Goal: Task Accomplishment & Management: Use online tool/utility

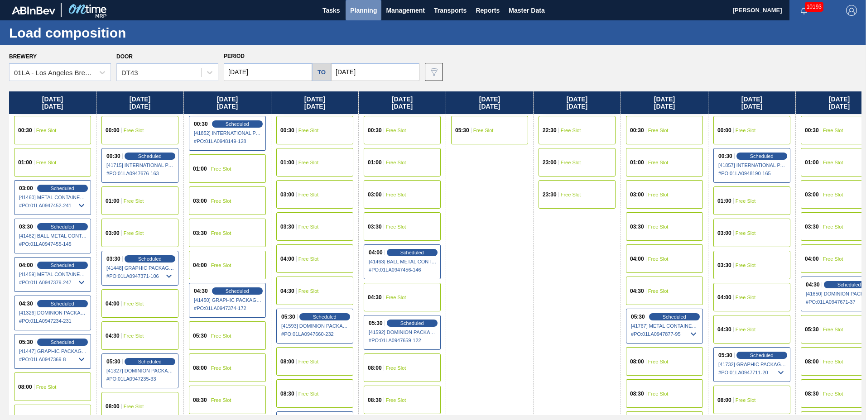
click at [371, 8] on span "Planning" at bounding box center [363, 10] width 27 height 11
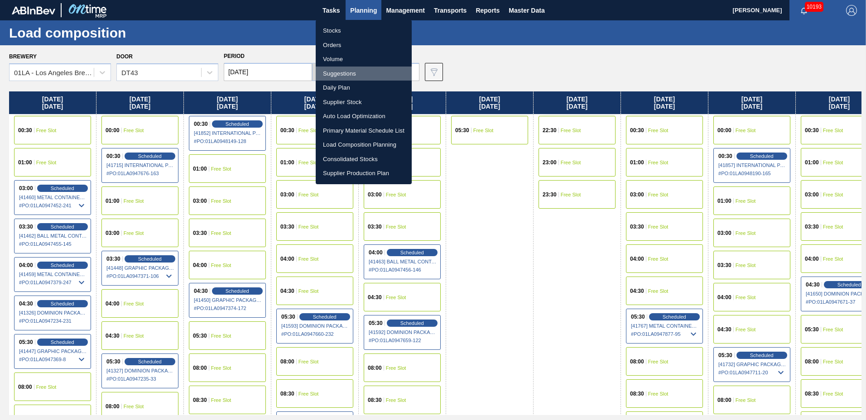
click at [349, 69] on li "Suggestions" at bounding box center [364, 74] width 96 height 14
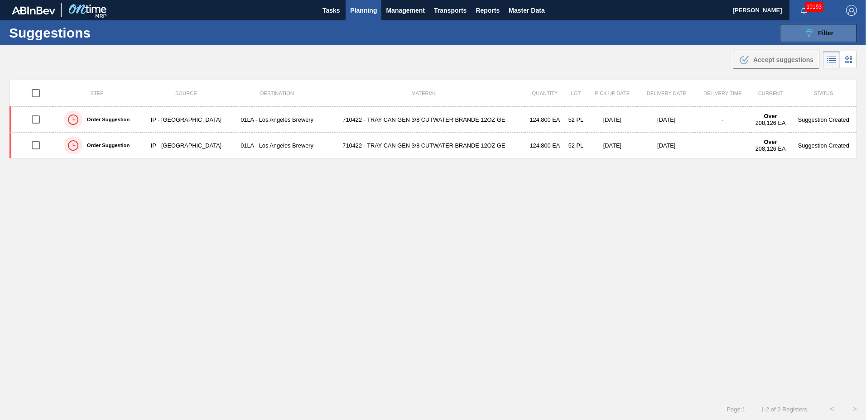
click at [832, 35] on span "Filter" at bounding box center [825, 32] width 15 height 7
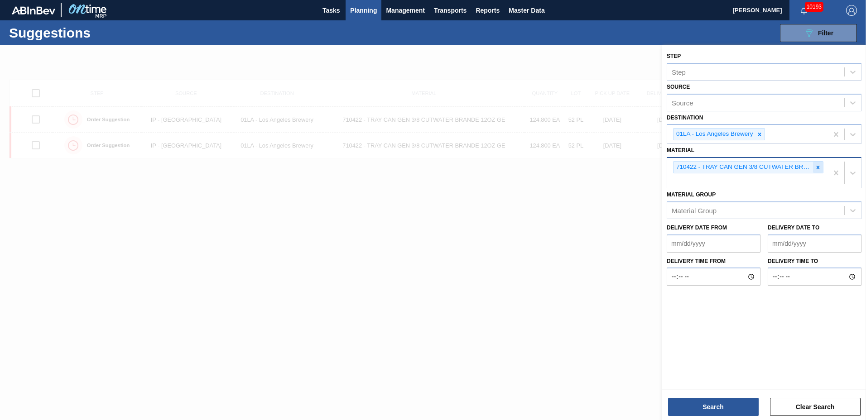
click at [818, 164] on icon at bounding box center [818, 167] width 6 height 6
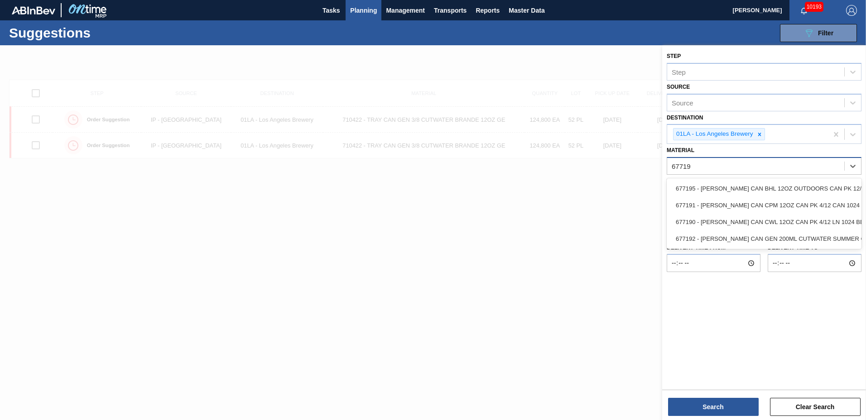
type input "677190"
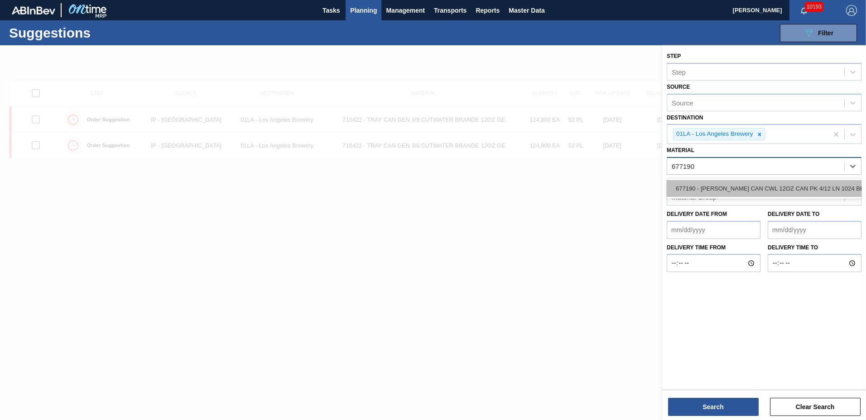
click at [771, 192] on div "677190 - [PERSON_NAME] CAN CWL 12OZ CAN PK 4/12 LN 1024 BE" at bounding box center [764, 188] width 195 height 17
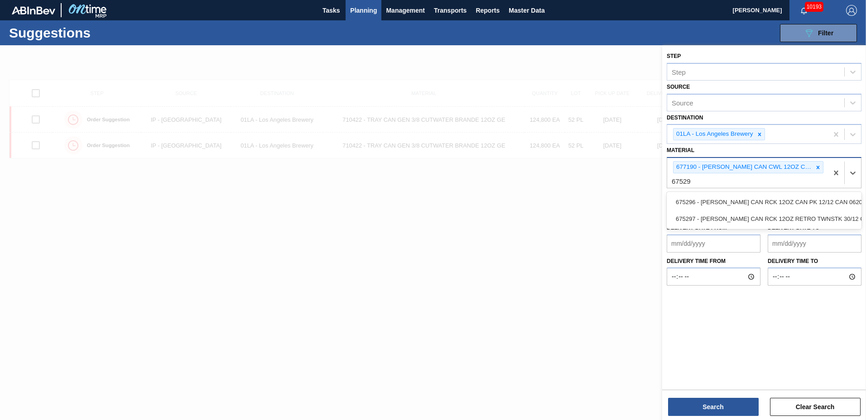
type input "675296"
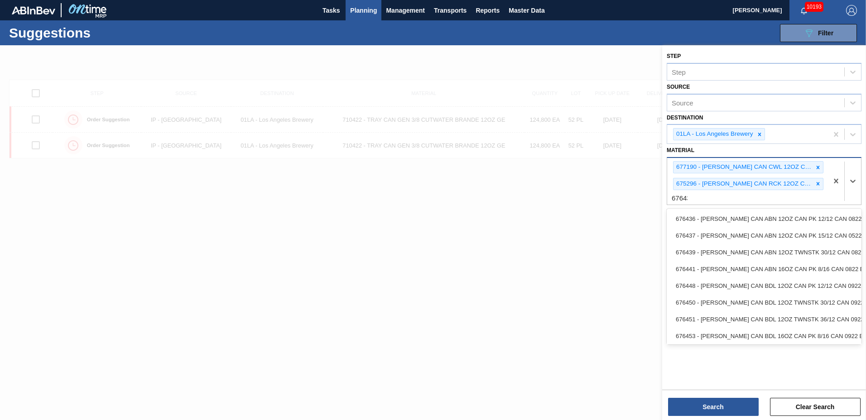
type input "676436"
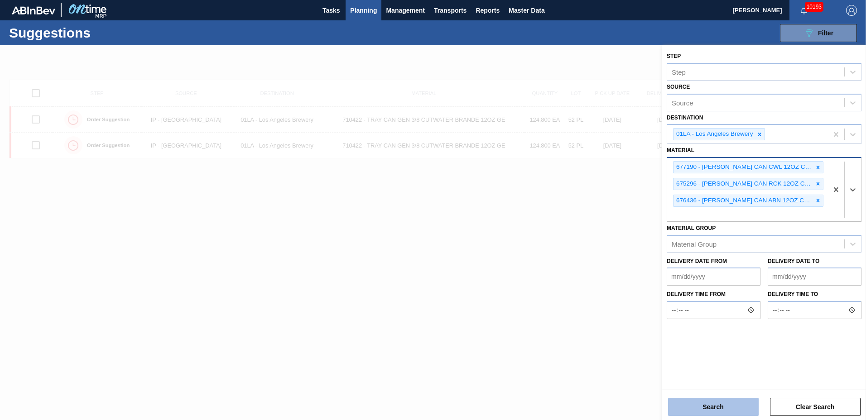
click at [710, 412] on button "Search" at bounding box center [713, 407] width 91 height 18
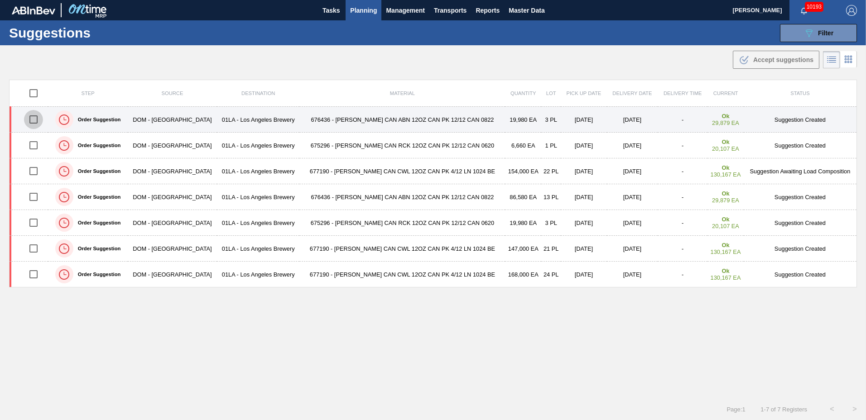
click at [37, 120] on input "checkbox" at bounding box center [33, 119] width 19 height 19
checkbox input "true"
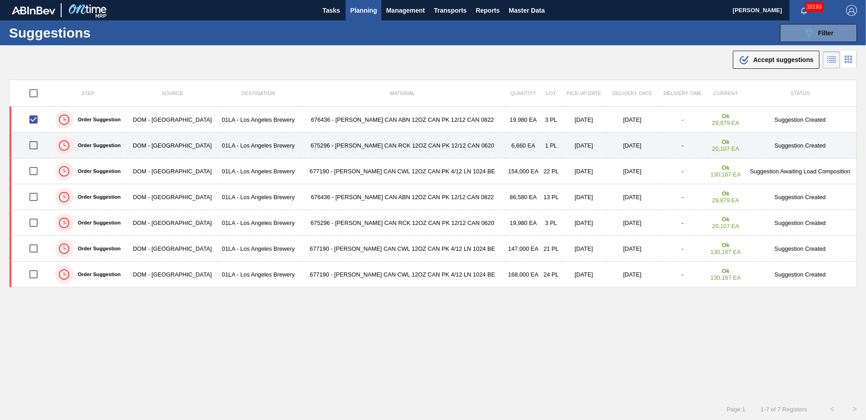
click at [33, 143] on input "checkbox" at bounding box center [33, 145] width 19 height 19
checkbox input "true"
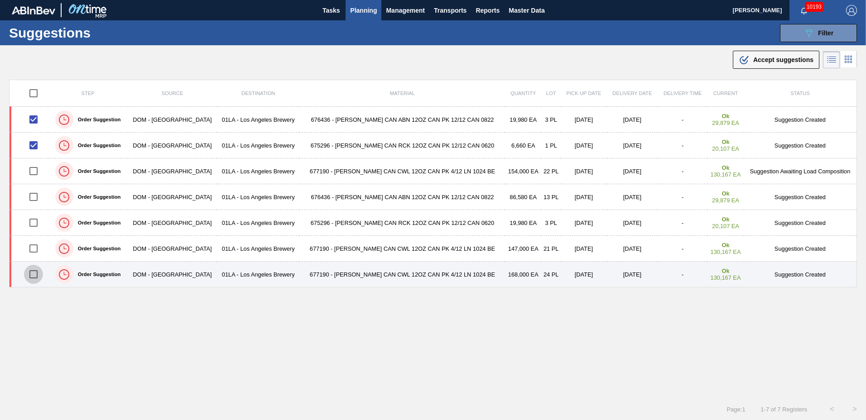
click at [33, 274] on input "checkbox" at bounding box center [33, 274] width 19 height 19
checkbox input "true"
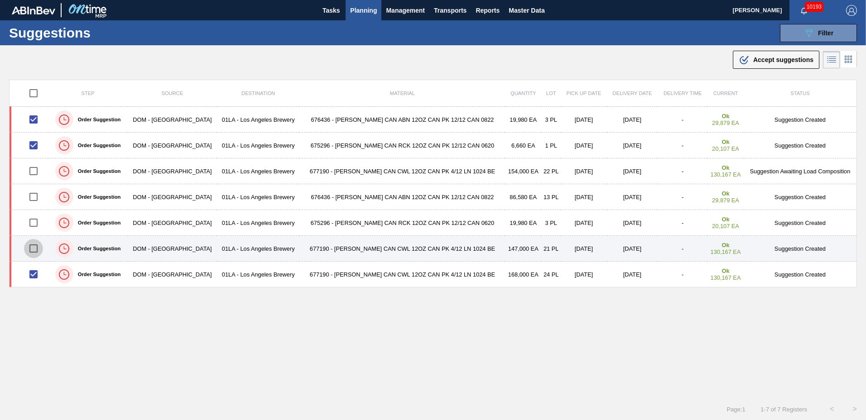
click at [34, 247] on input "checkbox" at bounding box center [33, 248] width 19 height 19
checkbox input "true"
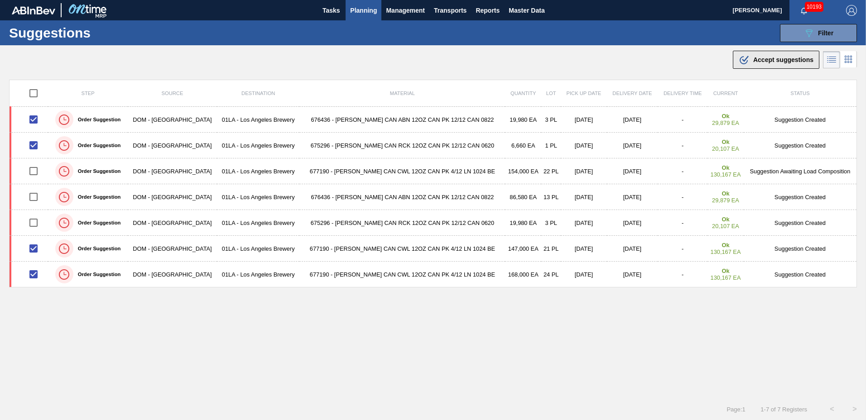
click at [773, 63] on span "Accept suggestions" at bounding box center [783, 59] width 60 height 7
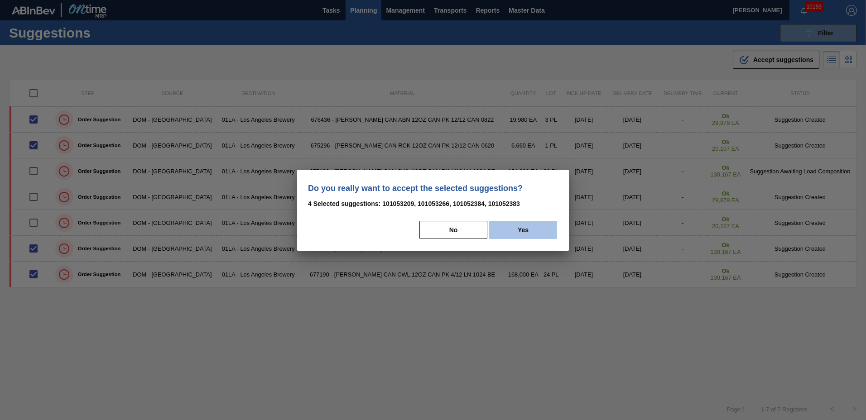
click at [537, 228] on button "Yes" at bounding box center [523, 230] width 68 height 18
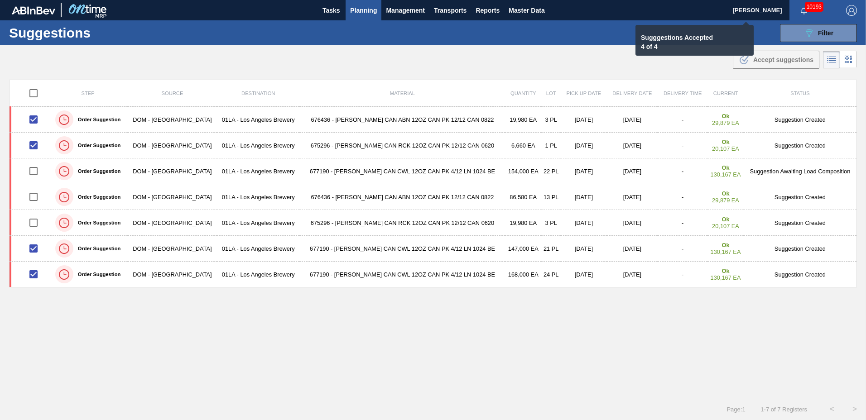
checkbox input "false"
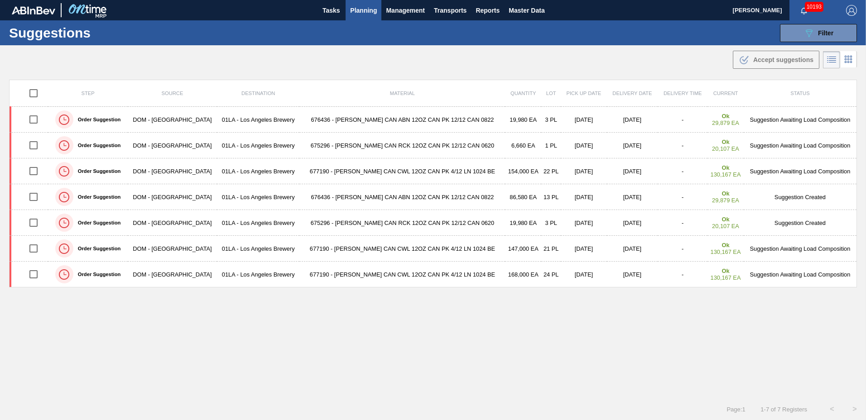
click at [355, 7] on span "Planning" at bounding box center [363, 10] width 27 height 11
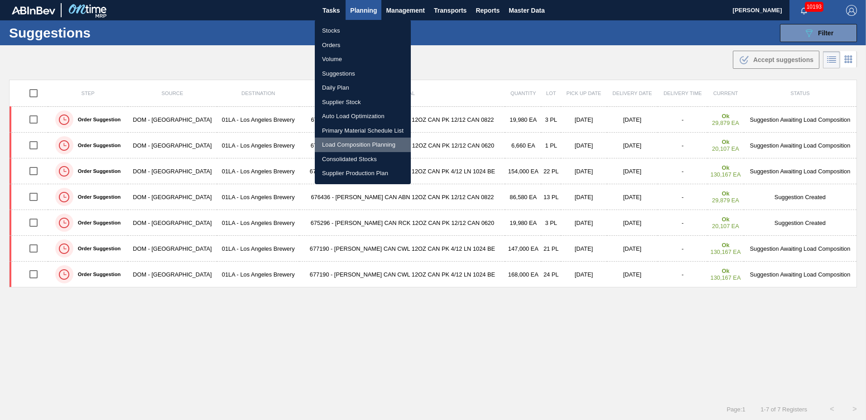
click at [349, 147] on li "Load Composition Planning" at bounding box center [363, 145] width 96 height 14
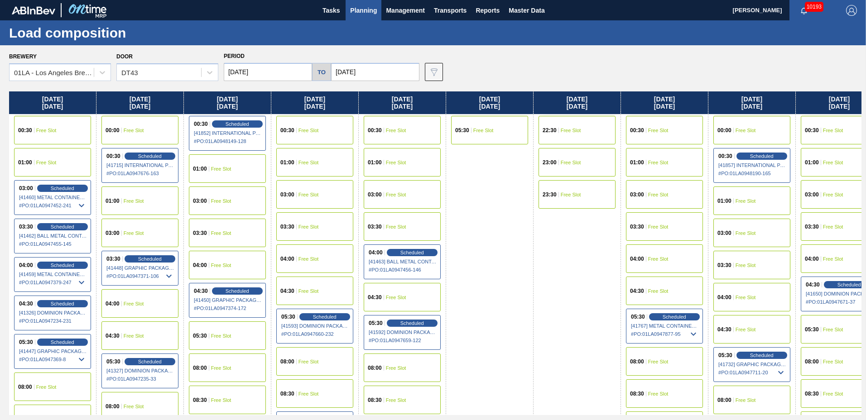
click at [760, 402] on div "08:00 Free Slot" at bounding box center [751, 400] width 77 height 29
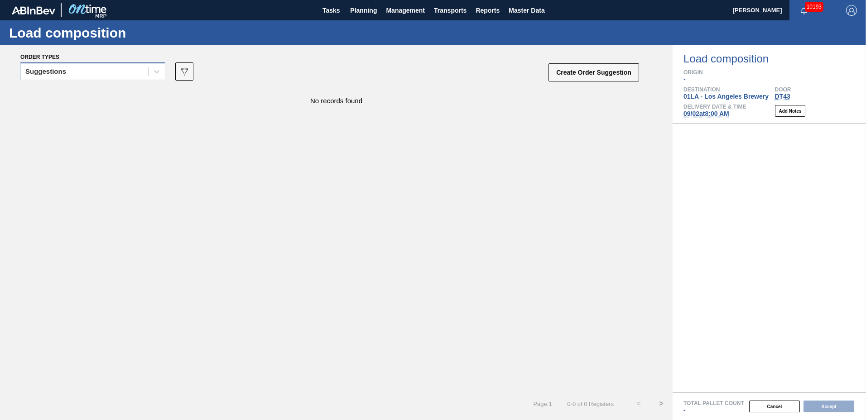
click at [60, 74] on div "Suggestions" at bounding box center [45, 71] width 41 height 6
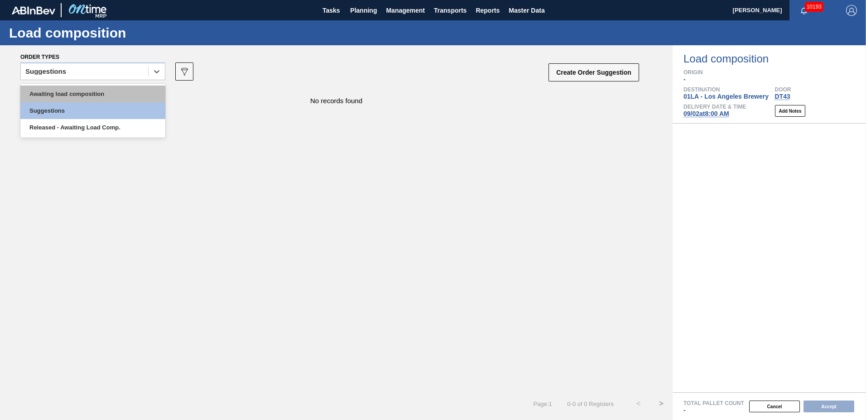
click at [57, 90] on div "Awaiting load composition" at bounding box center [92, 94] width 145 height 17
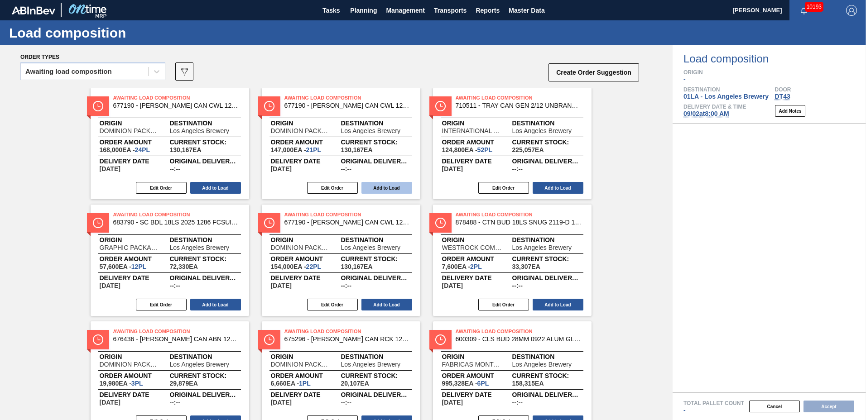
click at [366, 188] on button "Add to Load" at bounding box center [386, 188] width 51 height 12
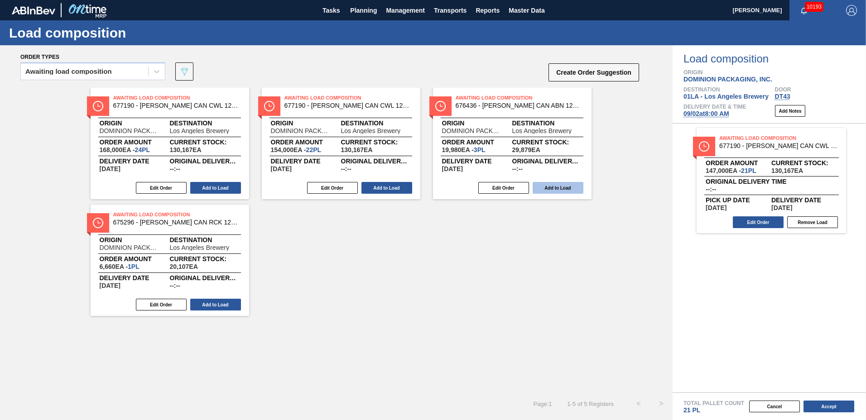
click at [559, 188] on button "Add to Load" at bounding box center [558, 188] width 51 height 12
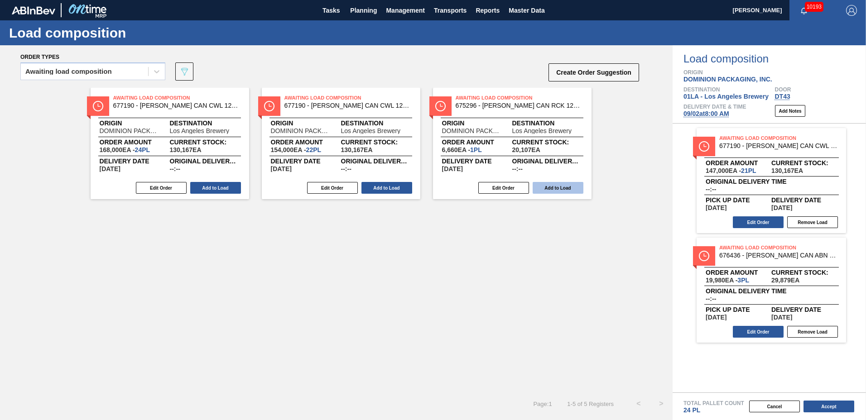
click at [563, 191] on button "Add to Load" at bounding box center [558, 188] width 51 height 12
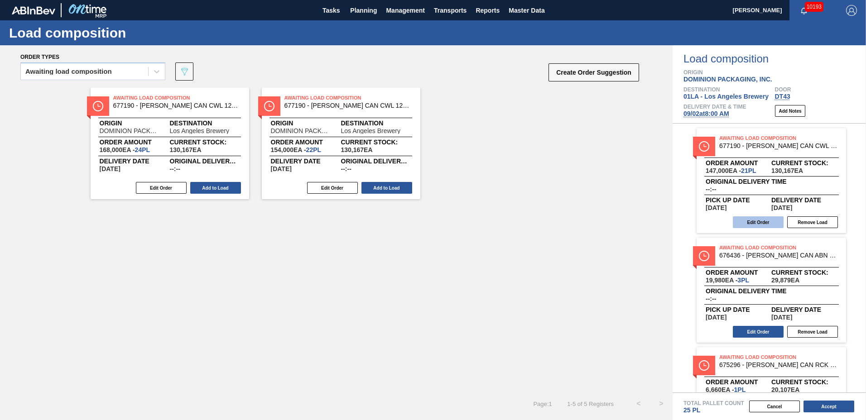
click at [764, 221] on button "Edit Order" at bounding box center [758, 223] width 51 height 12
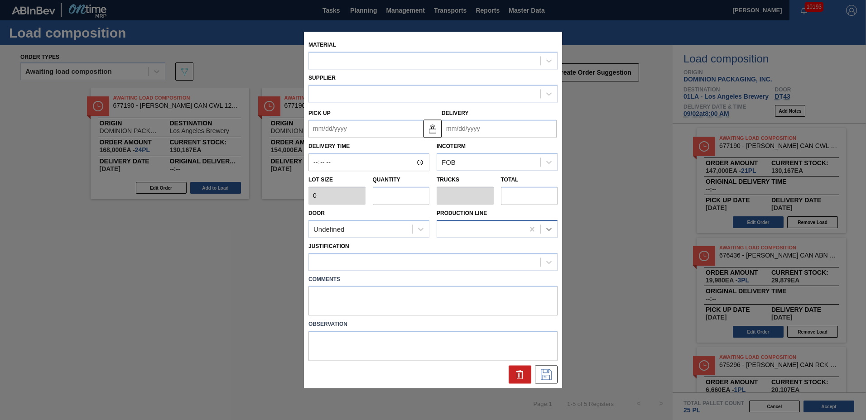
type input "7,000"
type input "21"
type input "0.808"
type input "147,000"
type up "[DATE]"
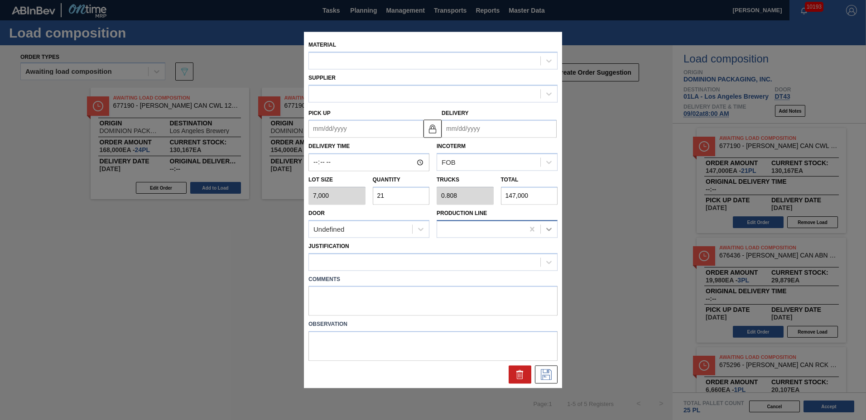
type input "[DATE]"
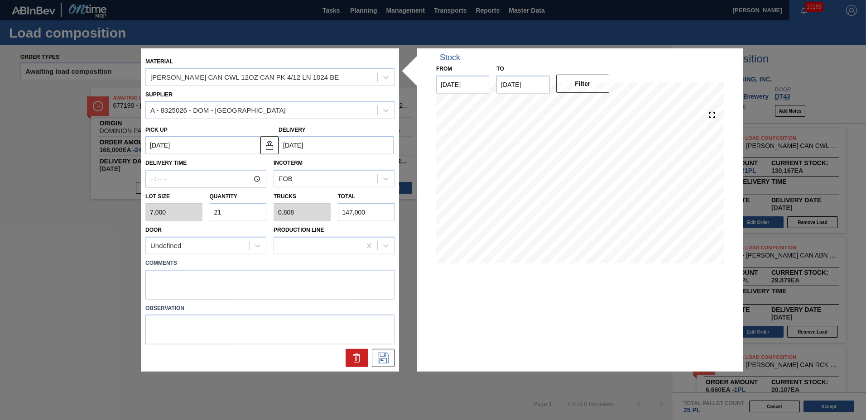
click at [249, 215] on input "21" at bounding box center [238, 212] width 57 height 18
type input "2"
type input "0.077"
type input "14,000"
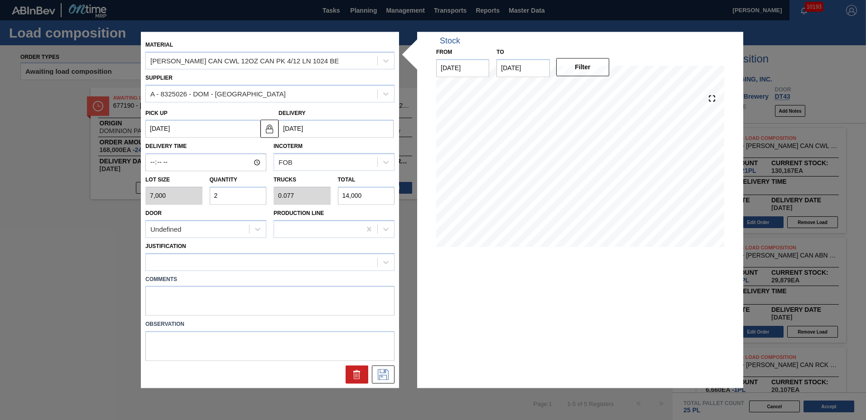
type input "20"
type input "0.769"
type input "140,000"
type input "20"
click at [246, 263] on div at bounding box center [261, 261] width 231 height 13
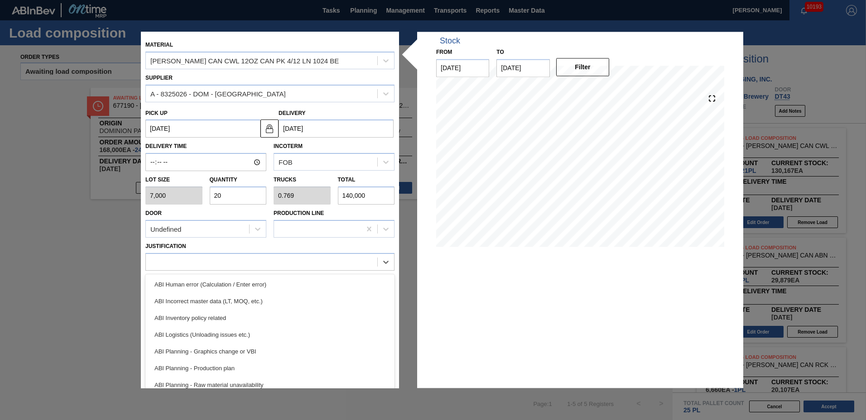
drag, startPoint x: 229, startPoint y: 315, endPoint x: 248, endPoint y: 327, distance: 22.5
click at [229, 315] on div "ABI Inventory policy related" at bounding box center [269, 318] width 249 height 17
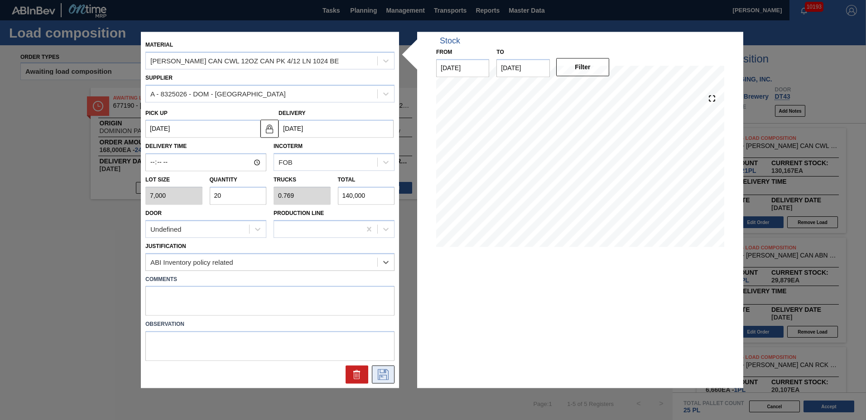
click at [376, 370] on icon at bounding box center [383, 375] width 14 height 11
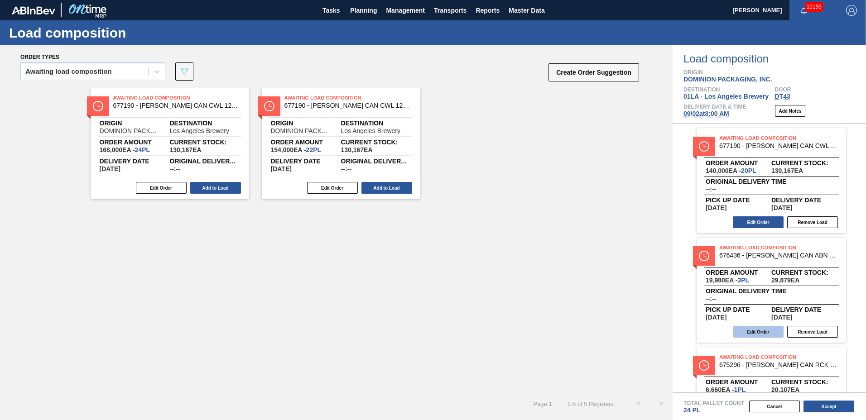
click at [767, 333] on button "Edit Order" at bounding box center [758, 332] width 51 height 12
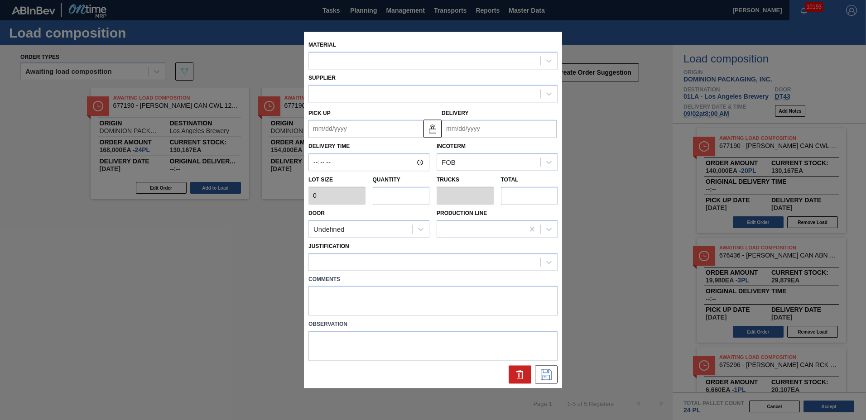
type input "6,660"
type input "3"
type input "0.115"
type input "19,980"
type up "[DATE]"
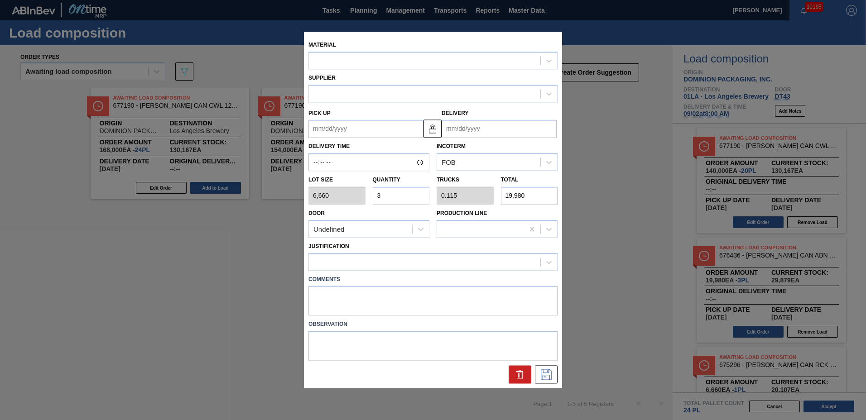
type input "[DATE]"
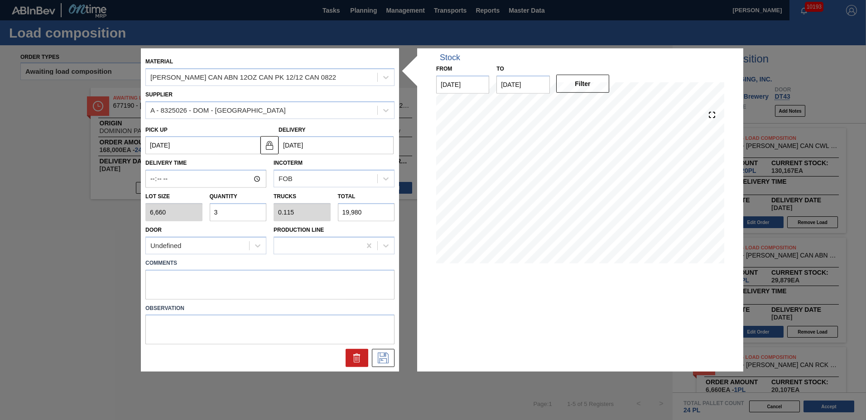
click at [227, 214] on input "3" at bounding box center [238, 212] width 57 height 18
type input "0"
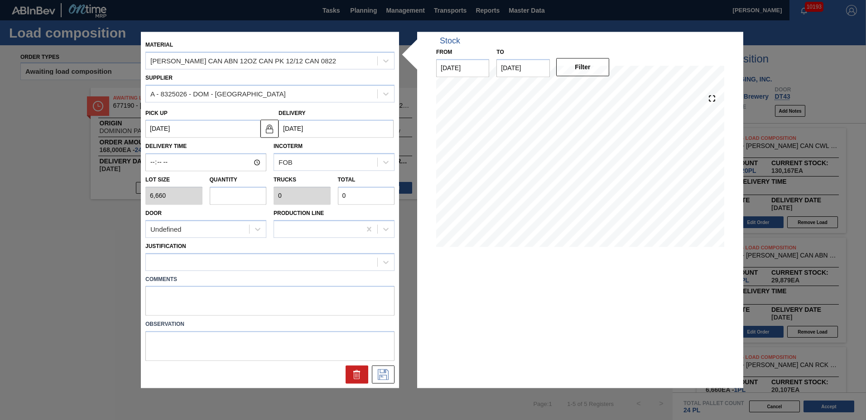
type input "4"
type input "0.154"
type input "26,640"
type input "4"
click at [210, 268] on div at bounding box center [261, 261] width 231 height 13
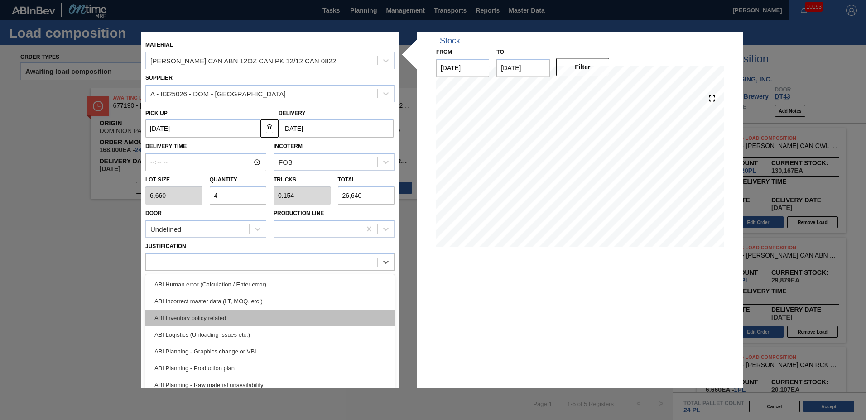
click at [199, 314] on div "ABI Inventory policy related" at bounding box center [269, 318] width 249 height 17
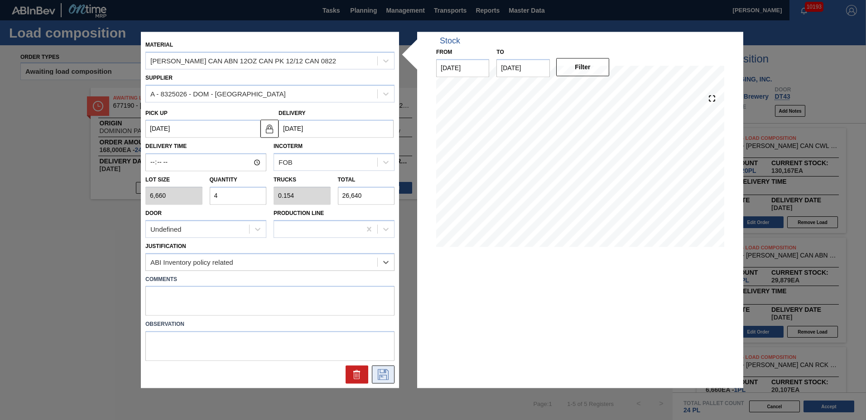
click at [382, 374] on icon at bounding box center [383, 375] width 14 height 11
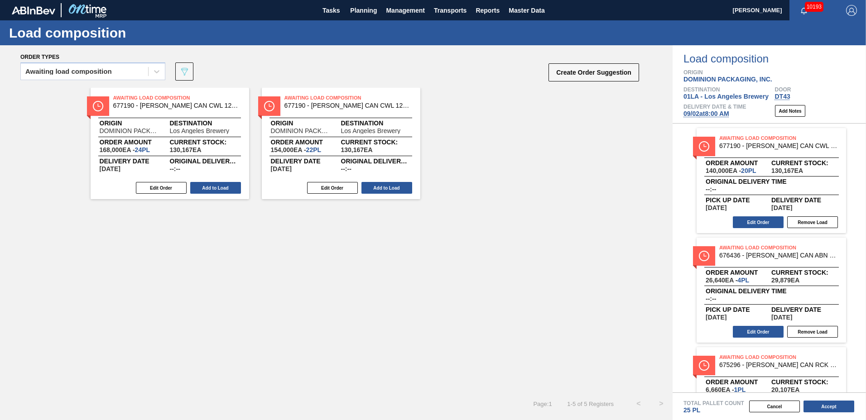
scroll to position [64, 0]
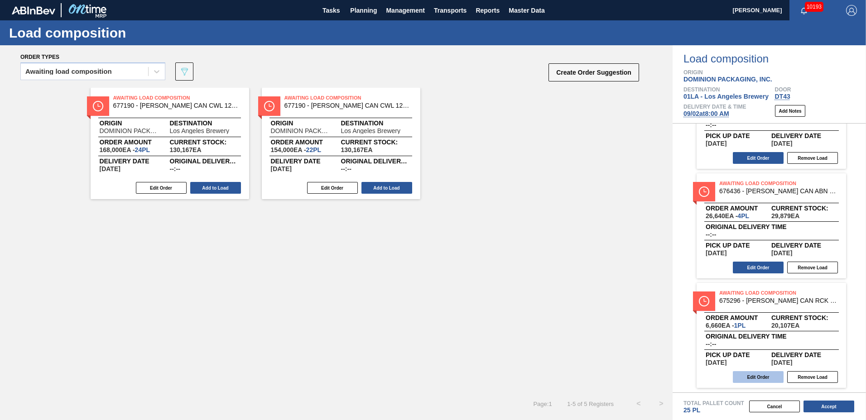
click at [763, 376] on button "Edit Order" at bounding box center [758, 377] width 51 height 12
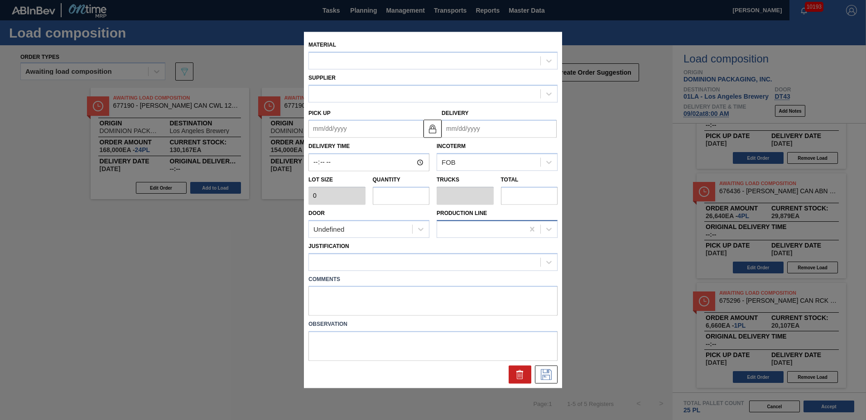
type input "6,660"
type input "1"
type input "0.042"
type input "6,660"
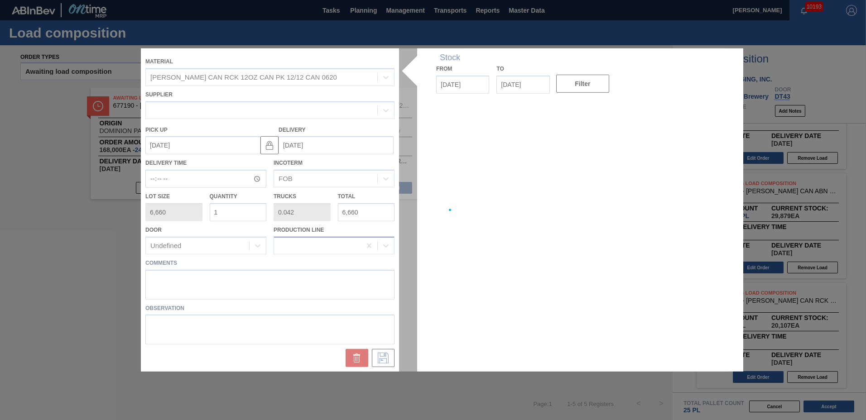
type up "[DATE]"
type input "[DATE]"
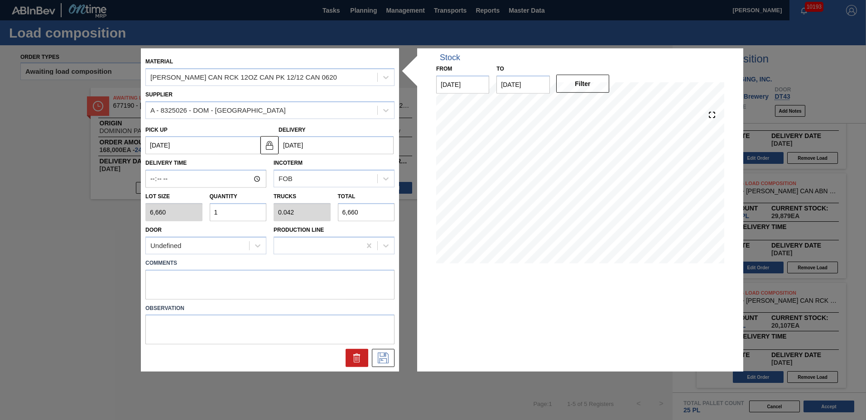
click at [223, 212] on input "1" at bounding box center [238, 212] width 57 height 18
type input "0"
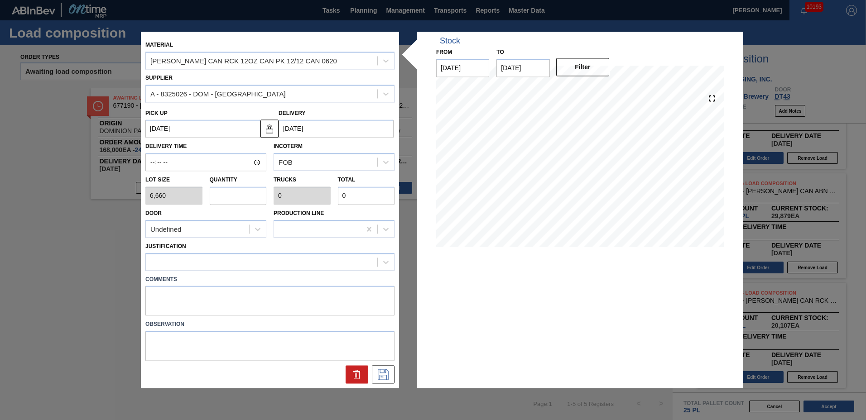
type input "2"
type input "0.083"
type input "13,320"
type input "2"
click at [177, 263] on div at bounding box center [261, 261] width 231 height 13
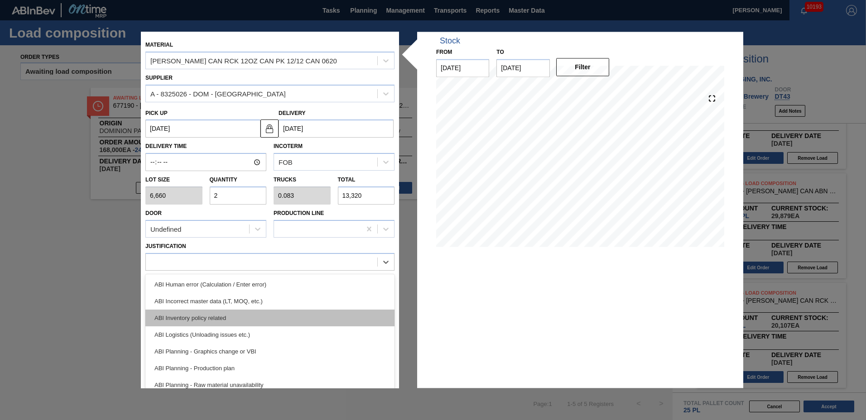
click at [184, 319] on div "ABI Inventory policy related" at bounding box center [269, 318] width 249 height 17
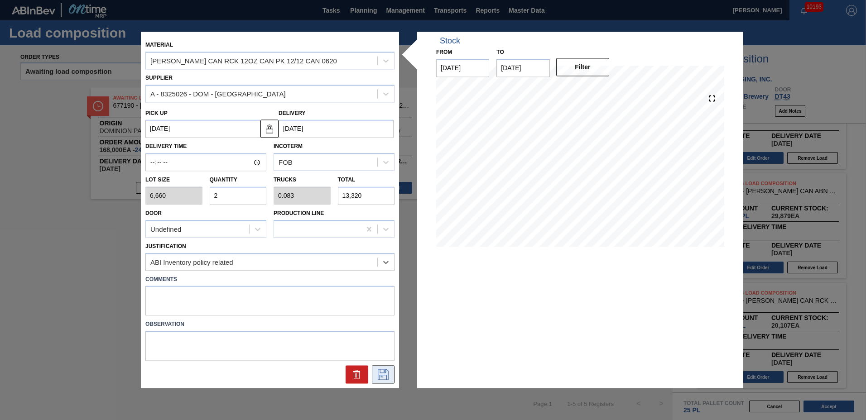
click at [385, 373] on icon at bounding box center [383, 375] width 11 height 11
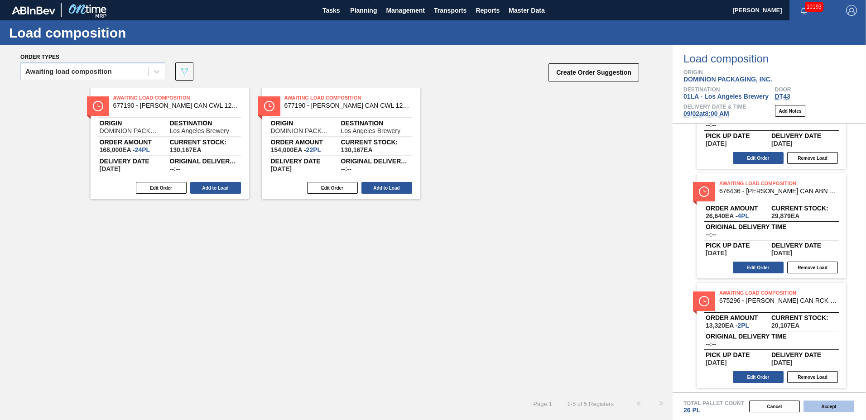
click at [836, 411] on button "Accept" at bounding box center [829, 407] width 51 height 12
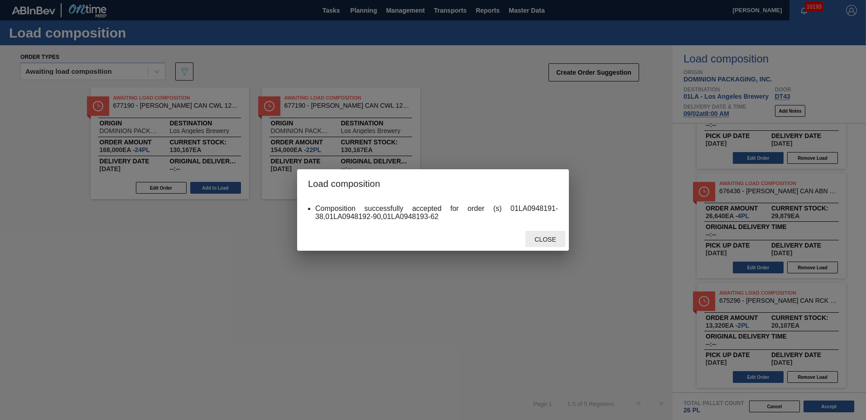
click at [551, 238] on span "Close" at bounding box center [545, 239] width 36 height 7
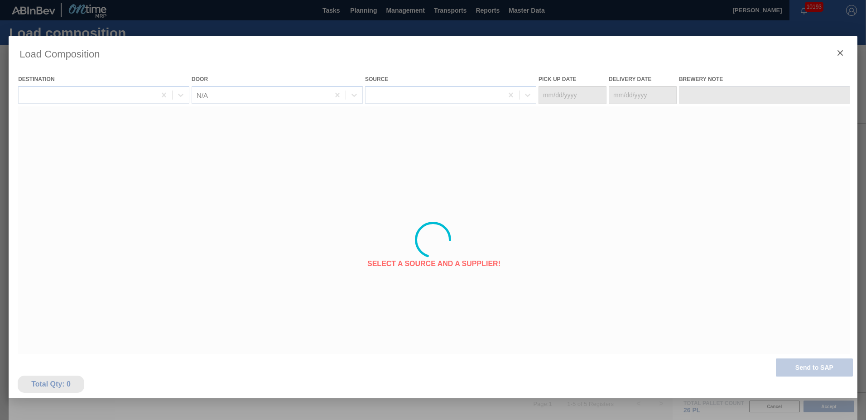
type Date "[DATE]"
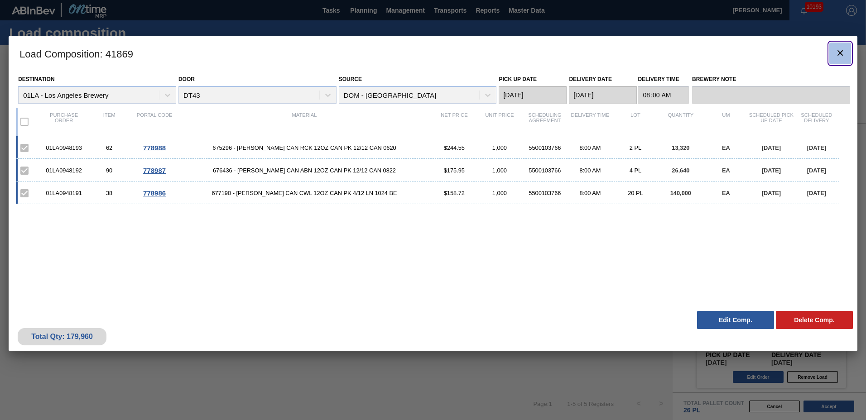
click at [835, 53] on icon "botão de ícone" at bounding box center [840, 53] width 11 height 11
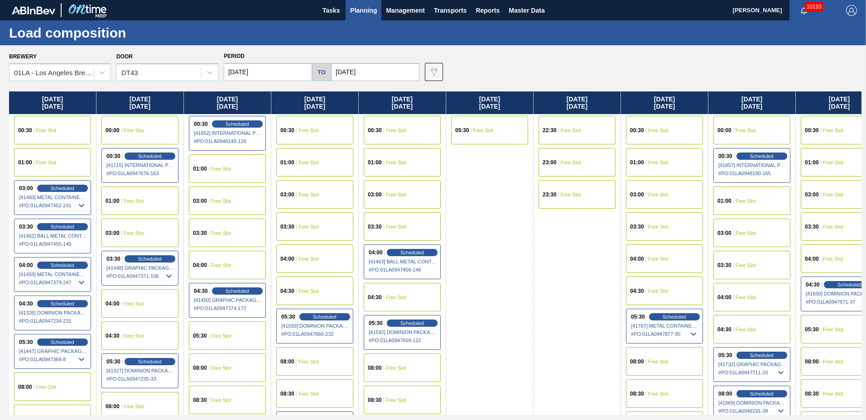
click at [361, 8] on span "Planning" at bounding box center [363, 10] width 27 height 11
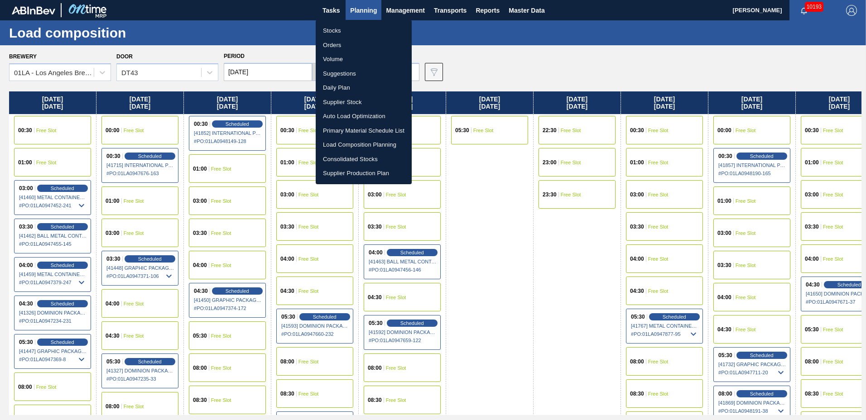
click at [357, 145] on li "Load Composition Planning" at bounding box center [364, 145] width 96 height 14
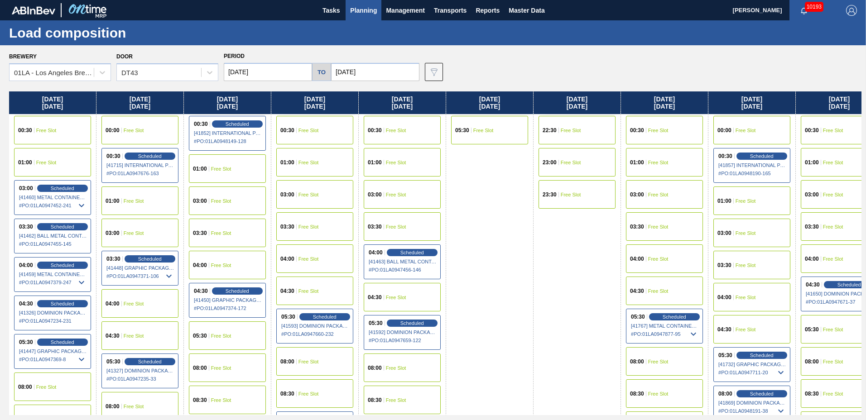
click at [824, 332] on span "Free Slot" at bounding box center [833, 329] width 20 height 5
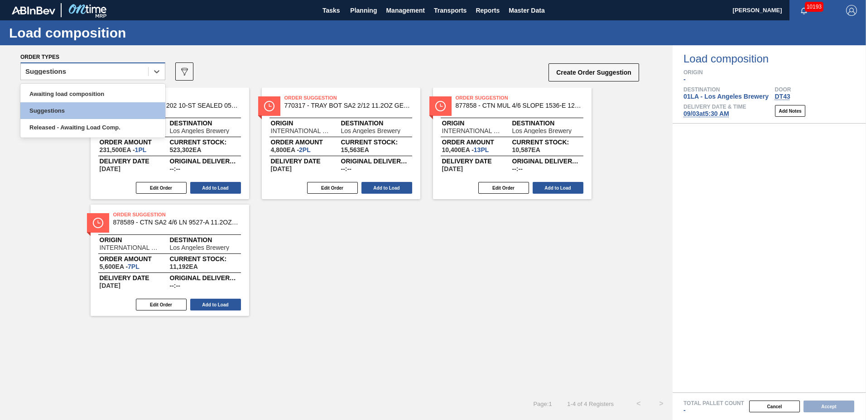
click at [78, 70] on div "Suggestions" at bounding box center [84, 71] width 127 height 13
click at [76, 95] on div "Awaiting load composition" at bounding box center [92, 94] width 145 height 17
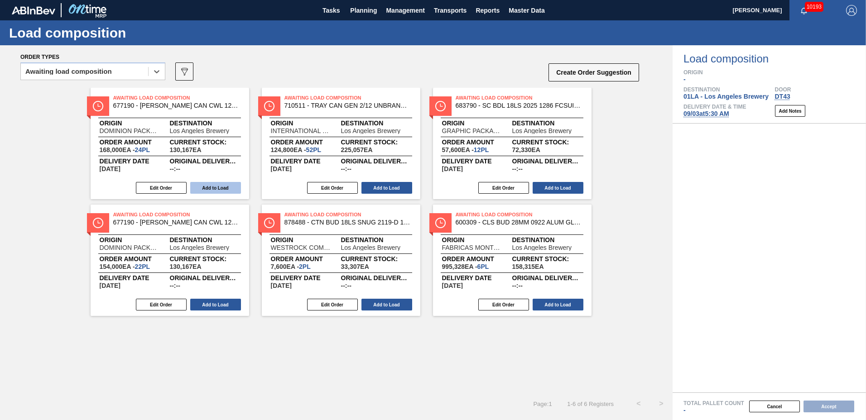
click at [213, 190] on button "Add to Load" at bounding box center [215, 188] width 51 height 12
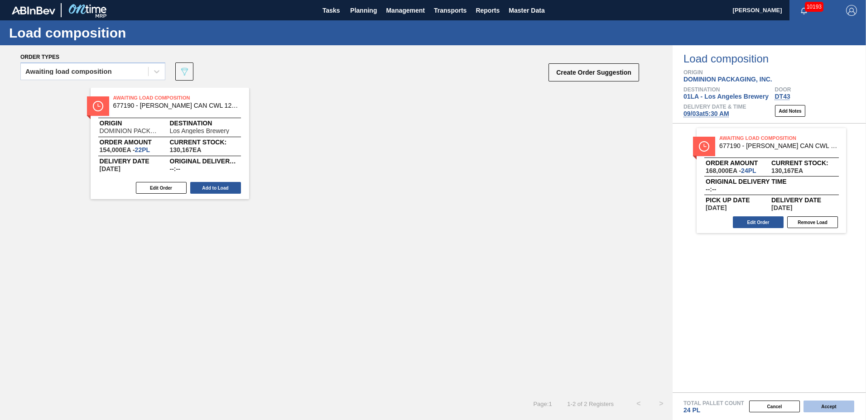
click at [816, 410] on button "Accept" at bounding box center [829, 407] width 51 height 12
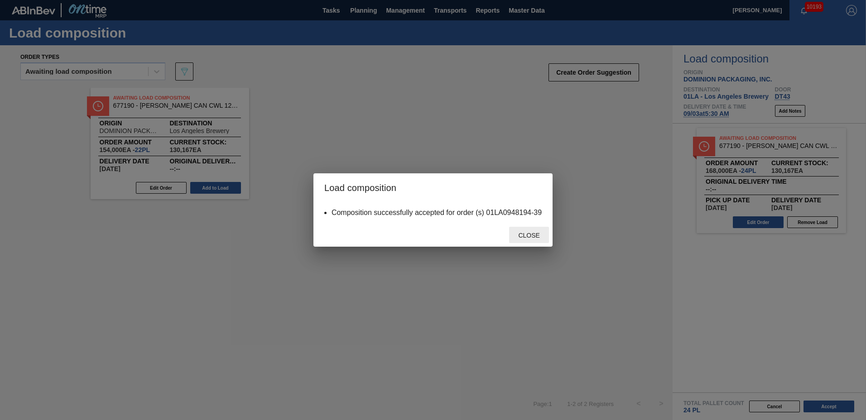
click at [531, 236] on span "Close" at bounding box center [529, 235] width 36 height 7
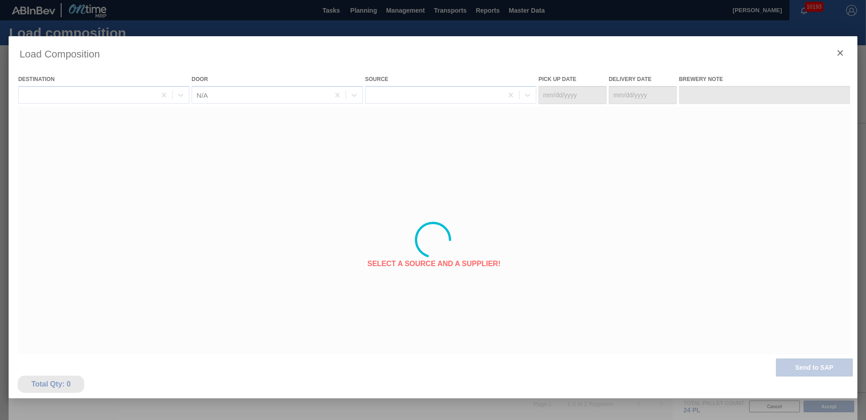
type Date "[DATE]"
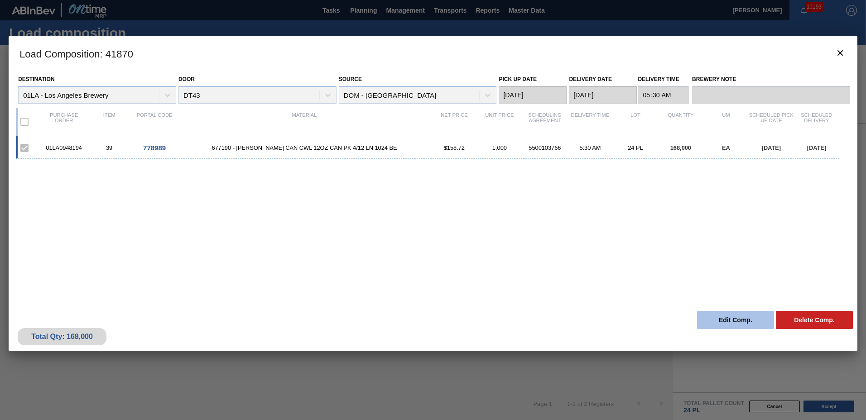
click at [736, 321] on button "Edit Comp." at bounding box center [735, 320] width 77 height 18
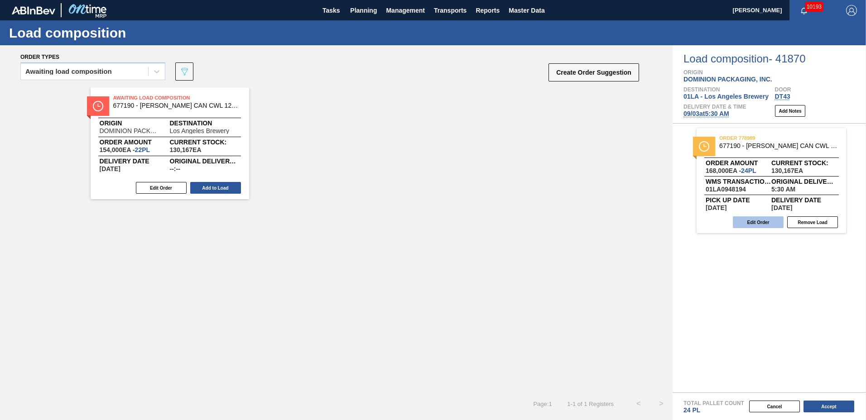
click at [766, 225] on button "Edit Order" at bounding box center [758, 223] width 51 height 12
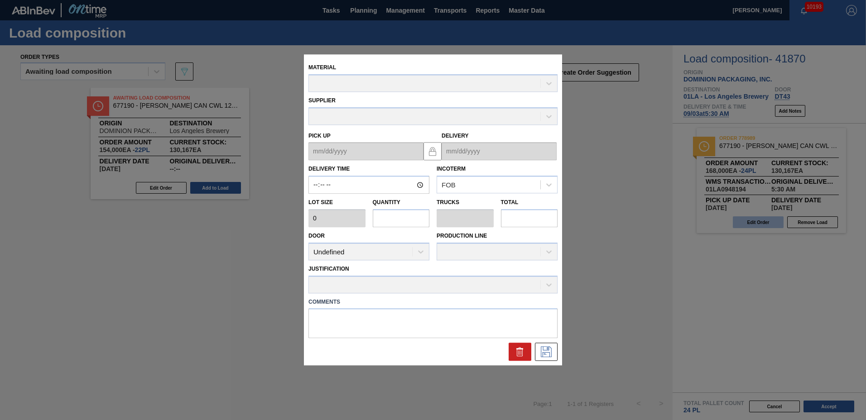
type input "05:30:00"
type input "7,000"
type input "24"
type input "0.923"
type input "168,000"
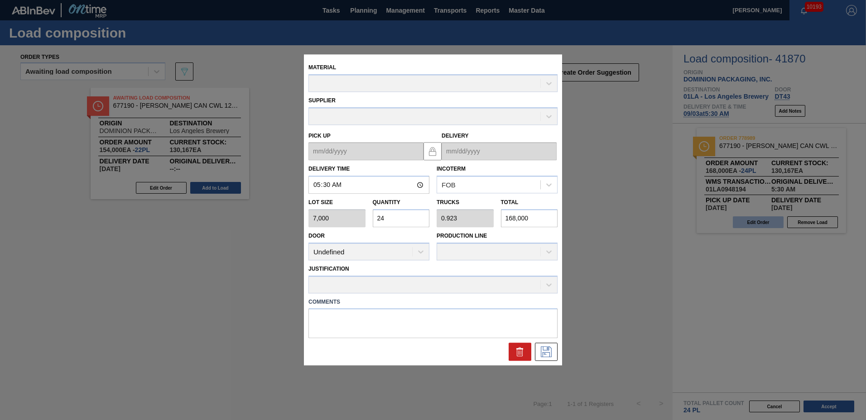
type up "[DATE]"
type input "[DATE]"
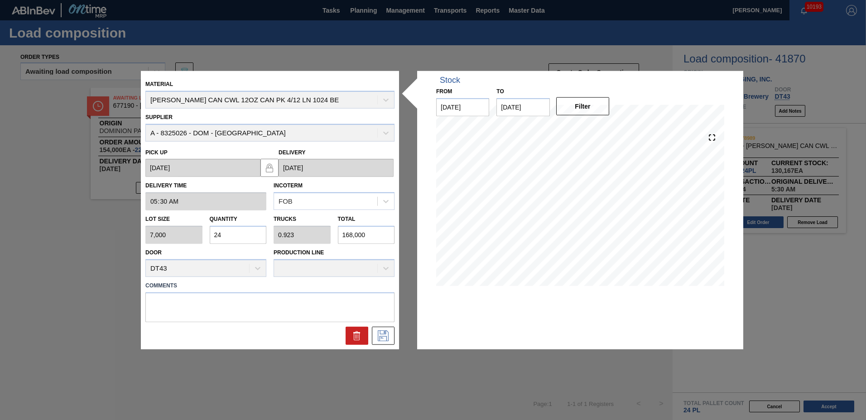
click at [246, 236] on input "24" at bounding box center [238, 235] width 57 height 18
type input "2"
type input "0.077"
type input "14,000"
type input "26"
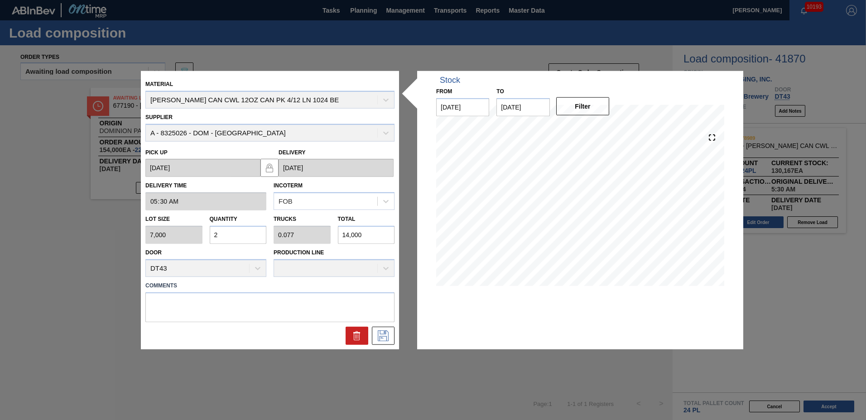
type input "1"
type input "182,000"
type input "26"
click at [381, 336] on icon at bounding box center [383, 335] width 14 height 11
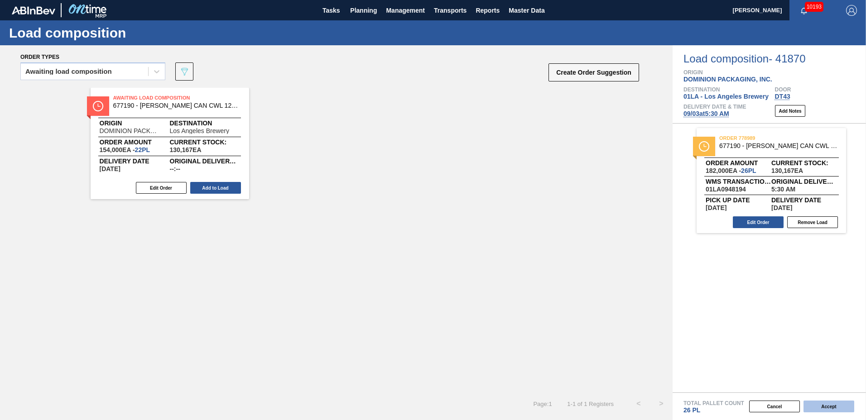
click at [844, 408] on button "Accept" at bounding box center [829, 407] width 51 height 12
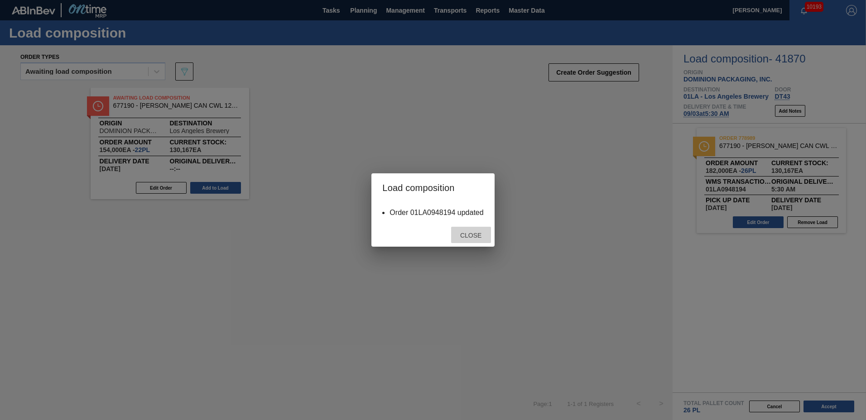
click at [470, 234] on span "Close" at bounding box center [471, 235] width 36 height 7
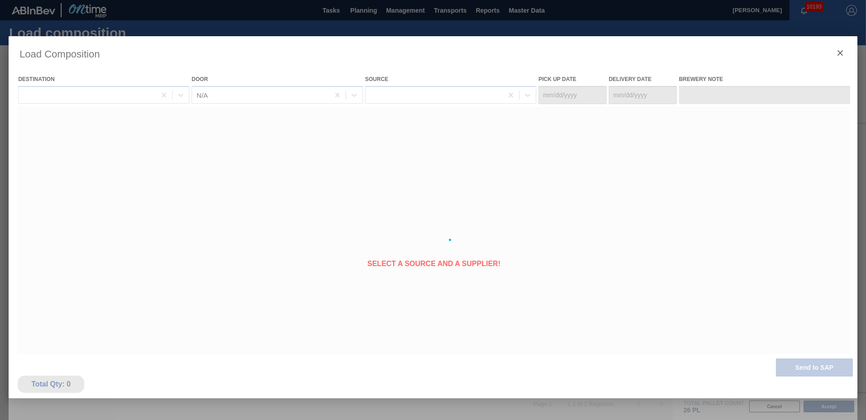
type Date "[DATE]"
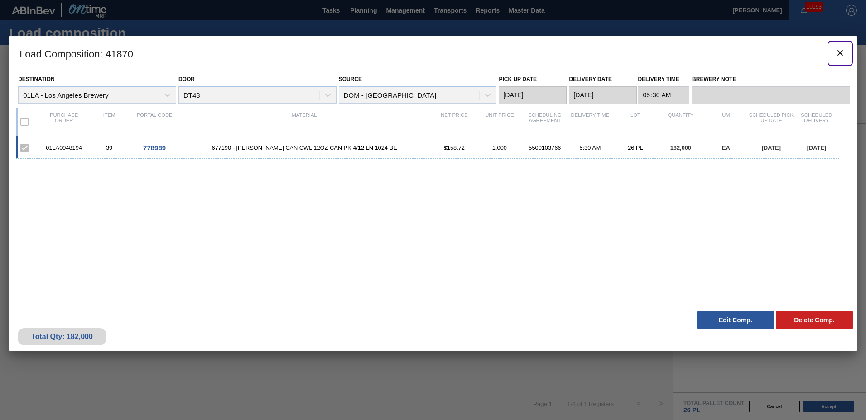
click at [840, 50] on icon "botão de ícone" at bounding box center [840, 53] width 11 height 11
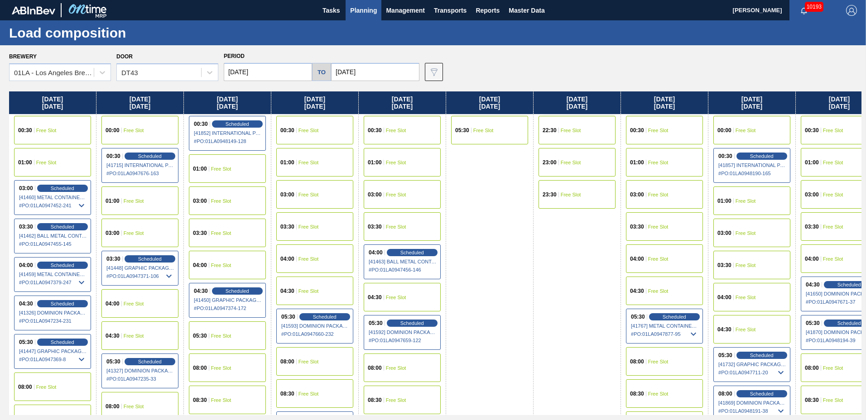
click at [357, 9] on span "Planning" at bounding box center [363, 10] width 27 height 11
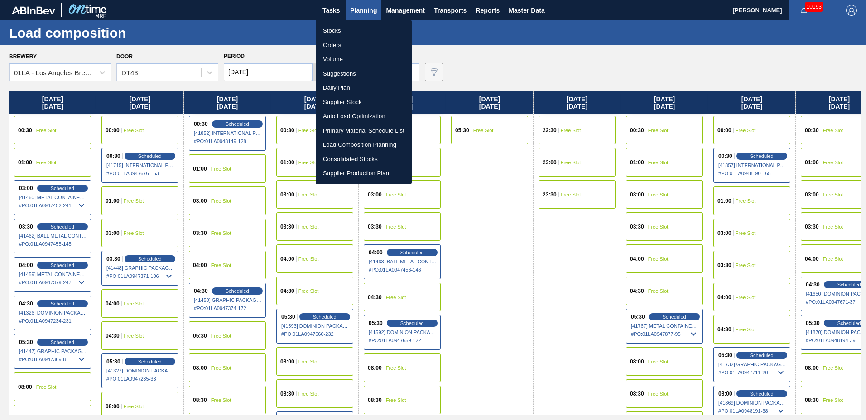
click at [344, 70] on li "Suggestions" at bounding box center [364, 74] width 96 height 14
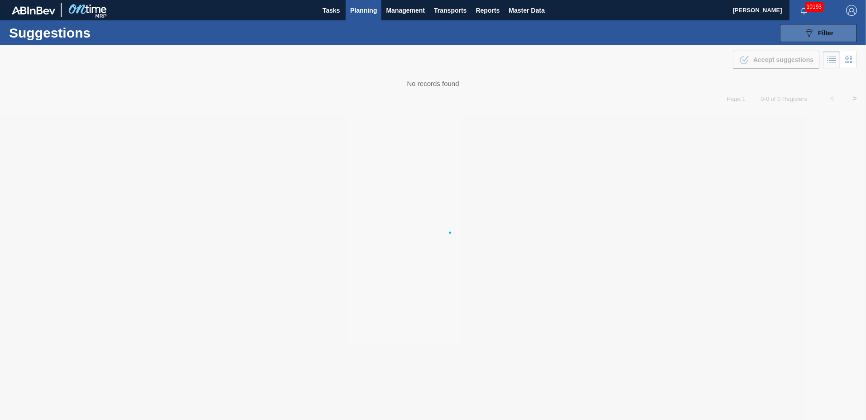
click at [832, 35] on span "Filter" at bounding box center [825, 32] width 15 height 7
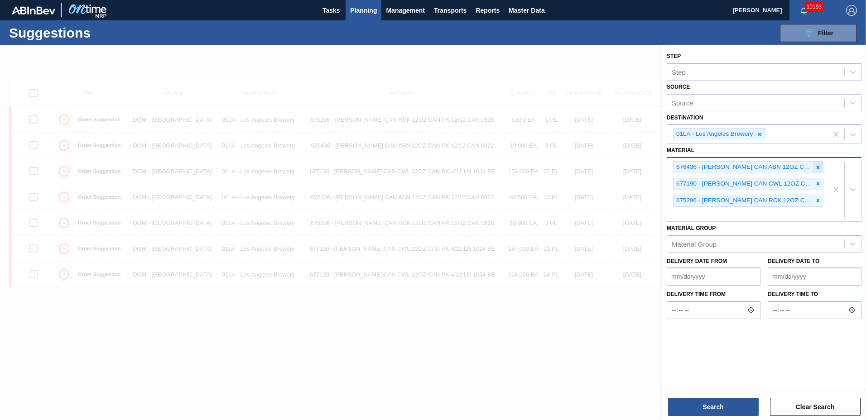
click at [814, 164] on div at bounding box center [818, 167] width 10 height 11
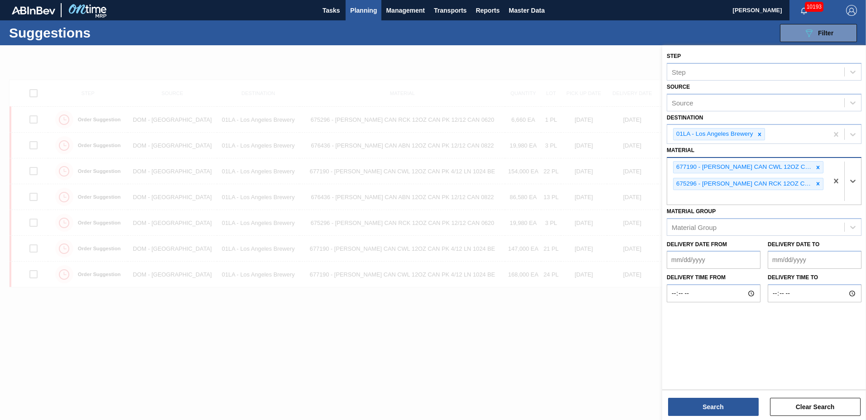
click at [814, 164] on div at bounding box center [818, 167] width 10 height 11
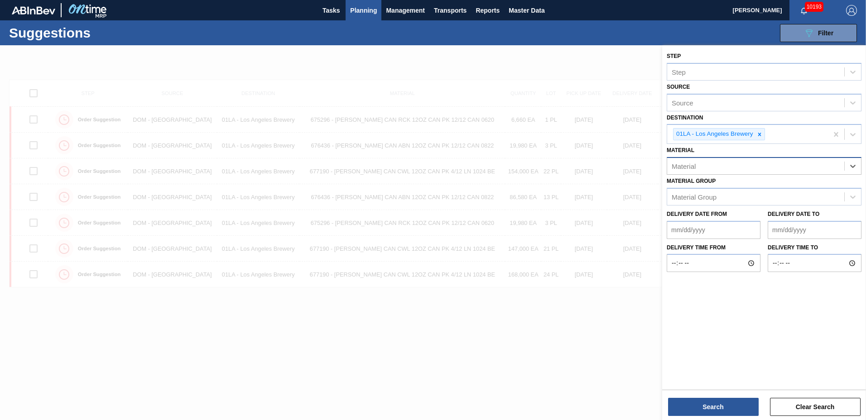
type input "6"
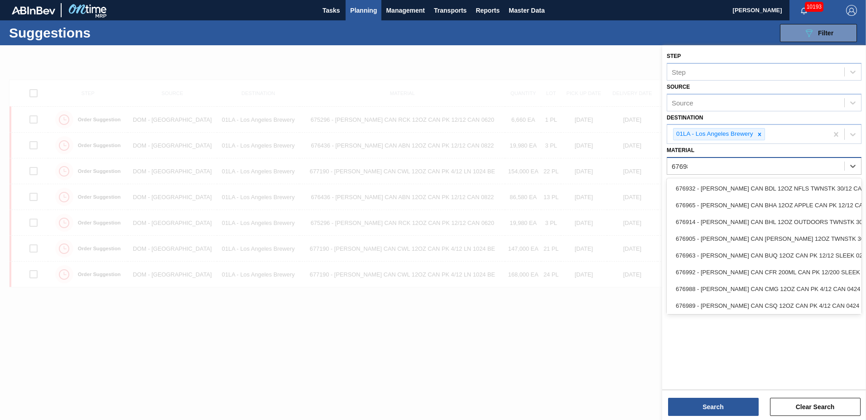
type input "676987"
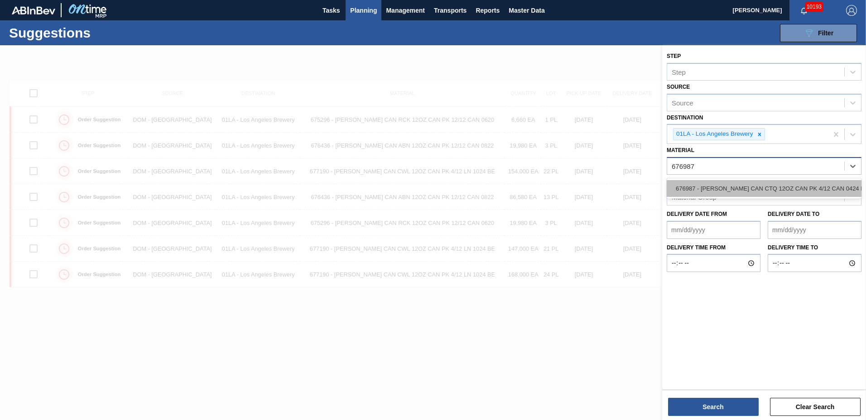
click at [742, 191] on div "676987 - [PERSON_NAME] CAN CTQ 12OZ CAN PK 4/12 CAN 0424 B" at bounding box center [764, 188] width 195 height 17
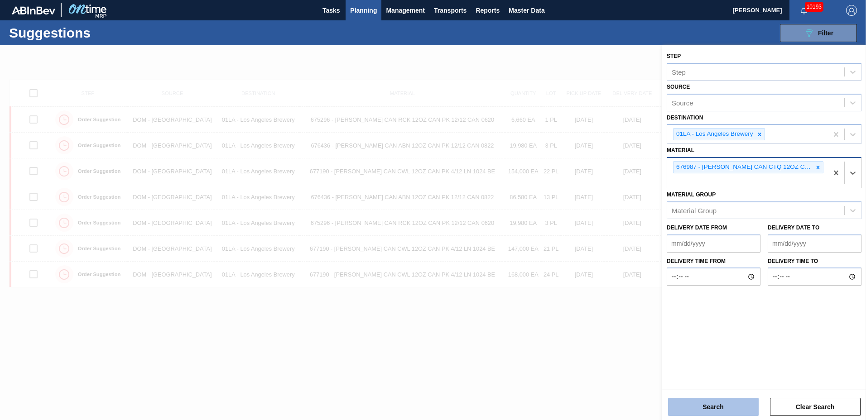
click at [698, 410] on button "Search" at bounding box center [713, 407] width 91 height 18
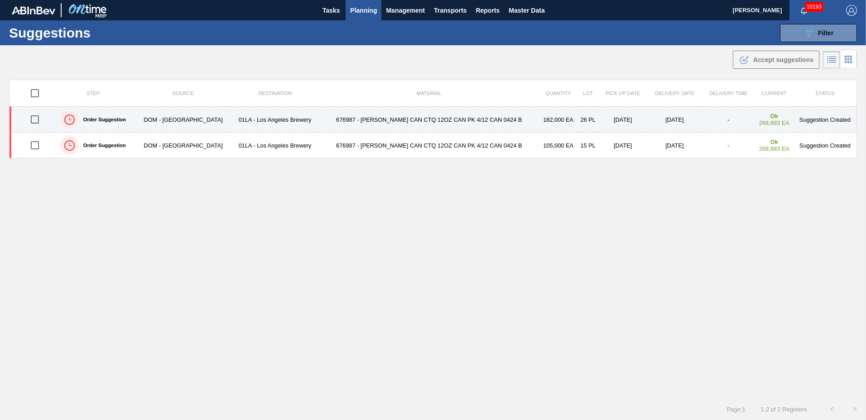
click at [40, 123] on input "checkbox" at bounding box center [34, 119] width 19 height 19
checkbox input "true"
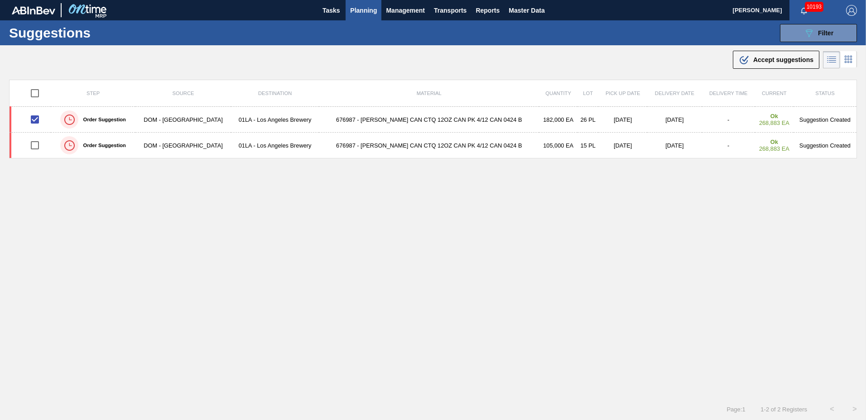
drag, startPoint x: 777, startPoint y: 60, endPoint x: 766, endPoint y: 62, distance: 12.0
click at [776, 60] on span "Accept suggestions" at bounding box center [783, 59] width 60 height 7
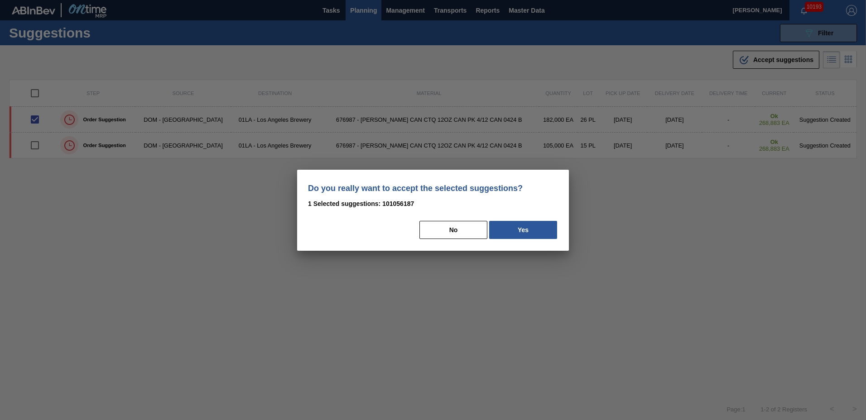
drag, startPoint x: 538, startPoint y: 233, endPoint x: 400, endPoint y: 213, distance: 139.6
click at [537, 233] on button "Yes" at bounding box center [523, 230] width 68 height 18
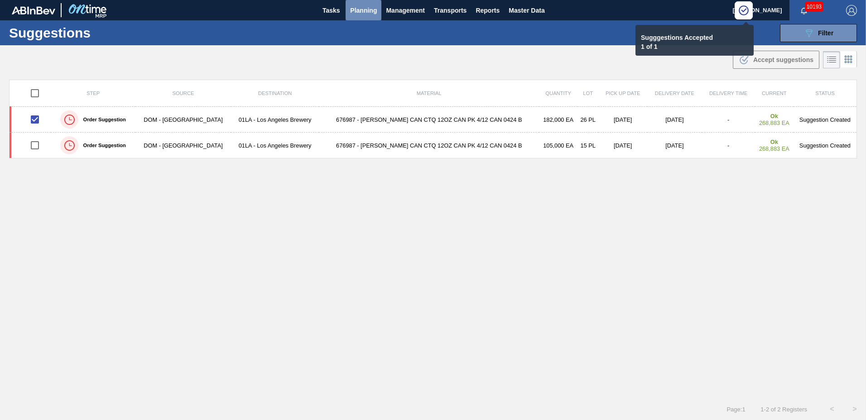
click at [365, 10] on span "Planning" at bounding box center [363, 10] width 27 height 11
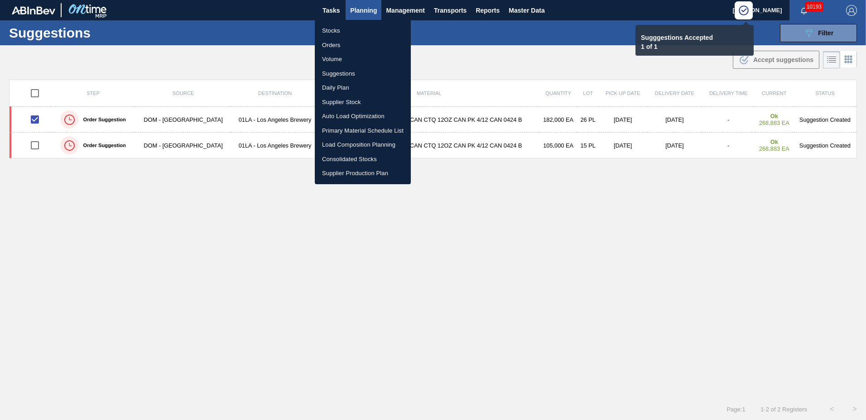
click at [341, 142] on li "Load Composition Planning" at bounding box center [363, 145] width 96 height 14
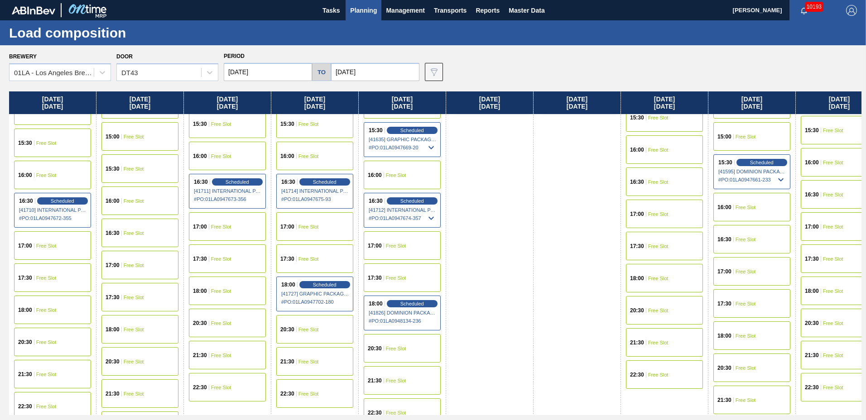
scroll to position [727, 0]
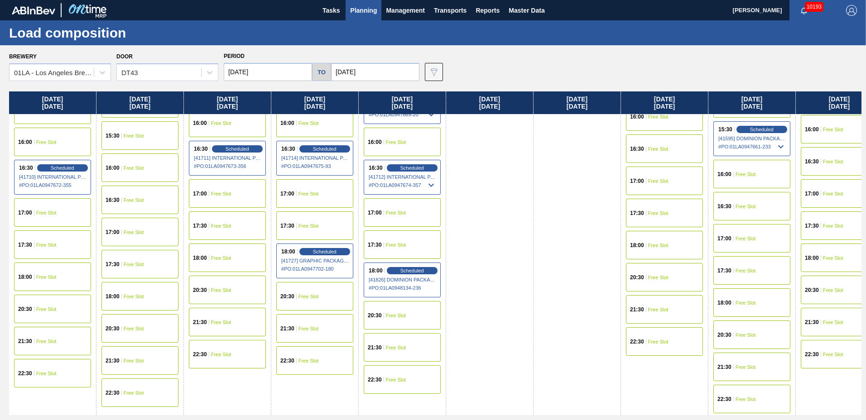
click at [416, 340] on div "21:30 Free Slot" at bounding box center [402, 347] width 77 height 29
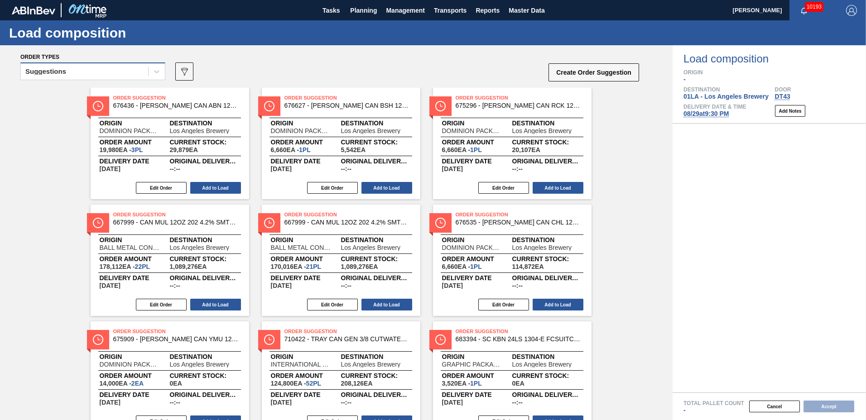
click at [72, 74] on div "Suggestions" at bounding box center [84, 71] width 127 height 13
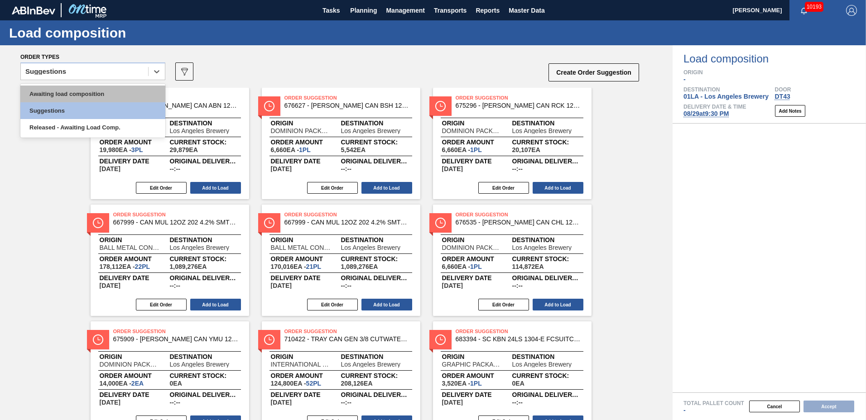
click at [73, 96] on div "Awaiting load composition" at bounding box center [92, 94] width 145 height 17
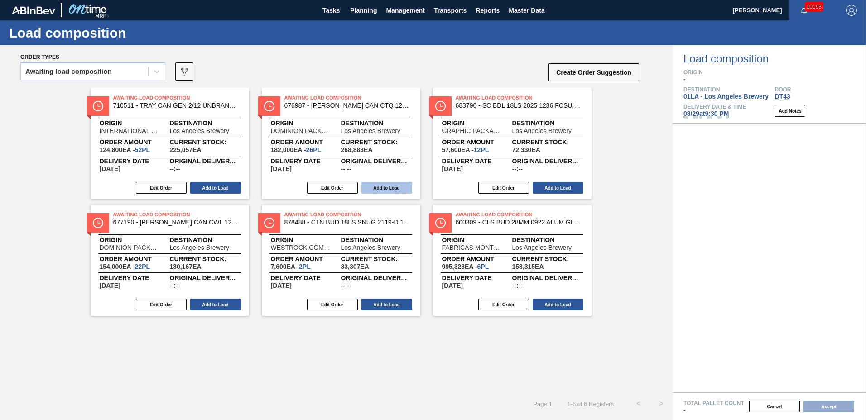
click at [371, 183] on button "Add to Load" at bounding box center [386, 188] width 51 height 12
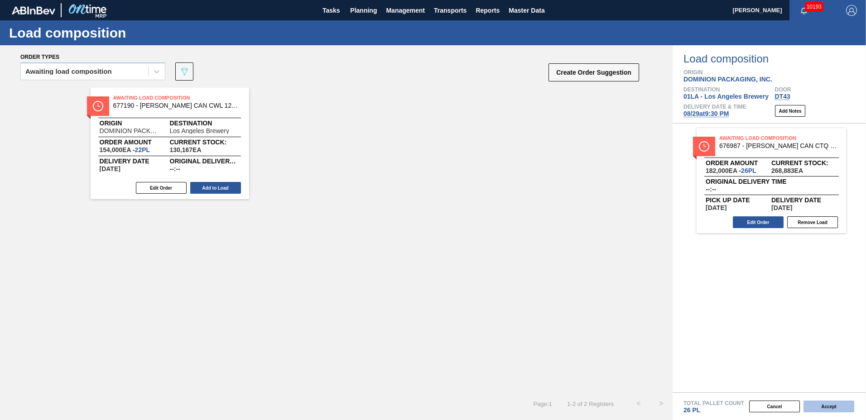
click at [827, 403] on button "Accept" at bounding box center [829, 407] width 51 height 12
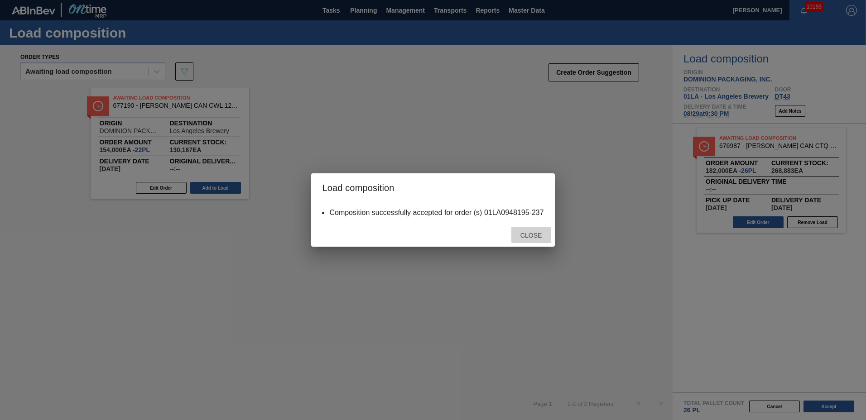
click at [524, 234] on span "Close" at bounding box center [531, 235] width 36 height 7
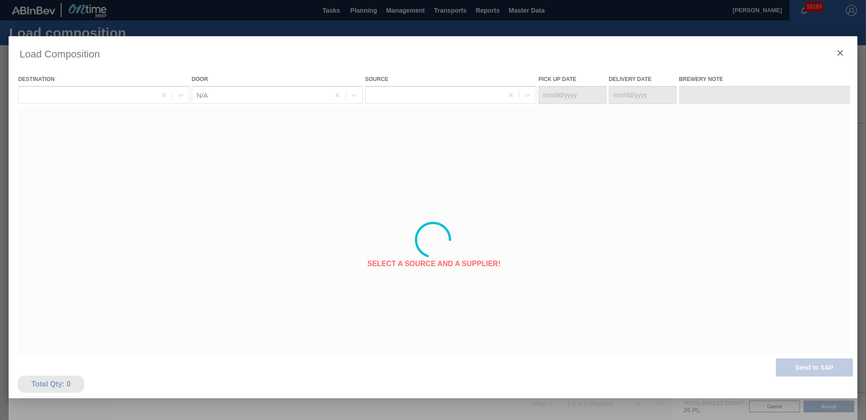
type Date "[DATE]"
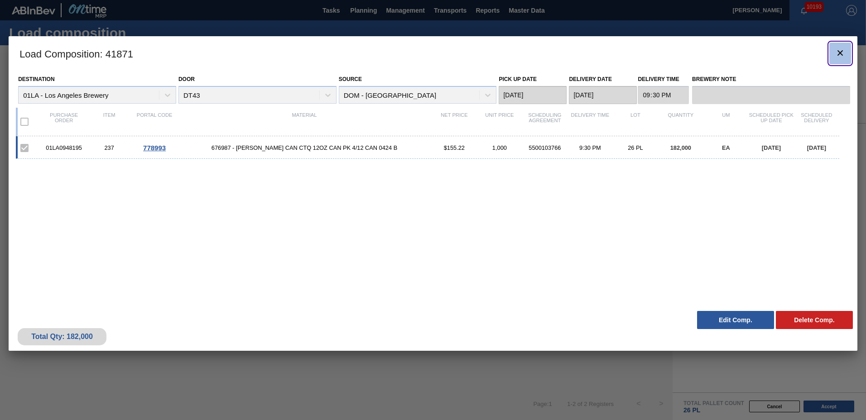
click at [840, 55] on icon "botão de ícone" at bounding box center [840, 53] width 11 height 11
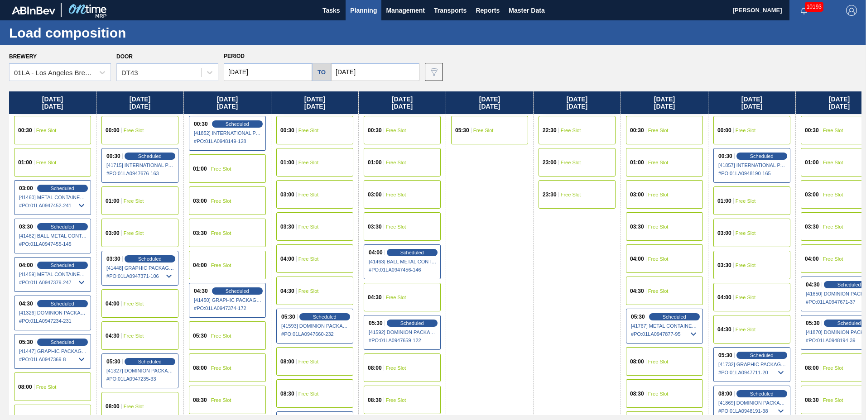
click at [358, 11] on span "Planning" at bounding box center [363, 10] width 27 height 11
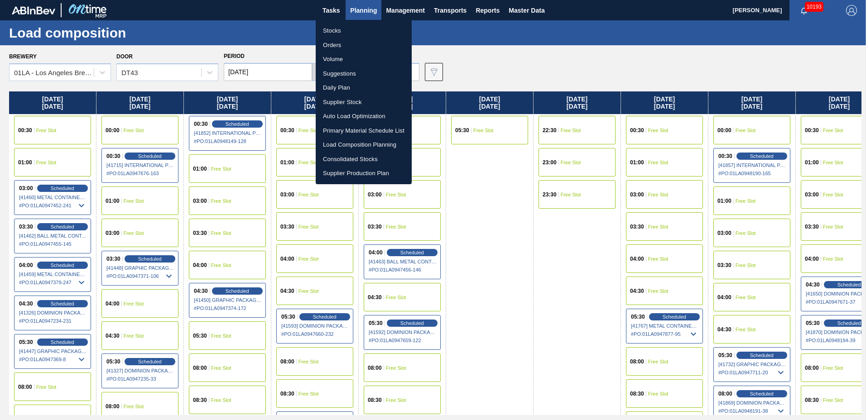
click at [337, 72] on li "Suggestions" at bounding box center [364, 74] width 96 height 14
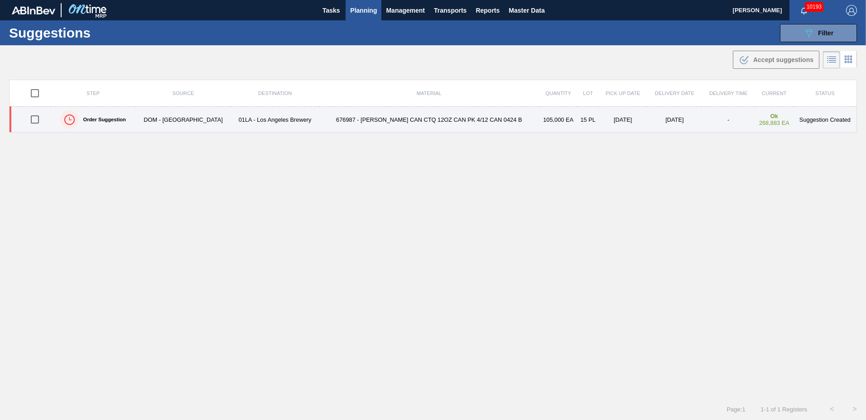
click at [38, 120] on input "checkbox" at bounding box center [34, 119] width 19 height 19
checkbox input "true"
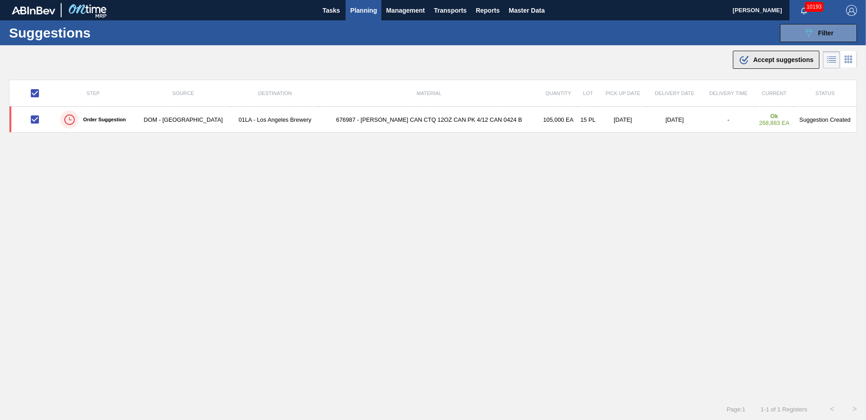
click at [760, 62] on span "Accept suggestions" at bounding box center [783, 59] width 60 height 7
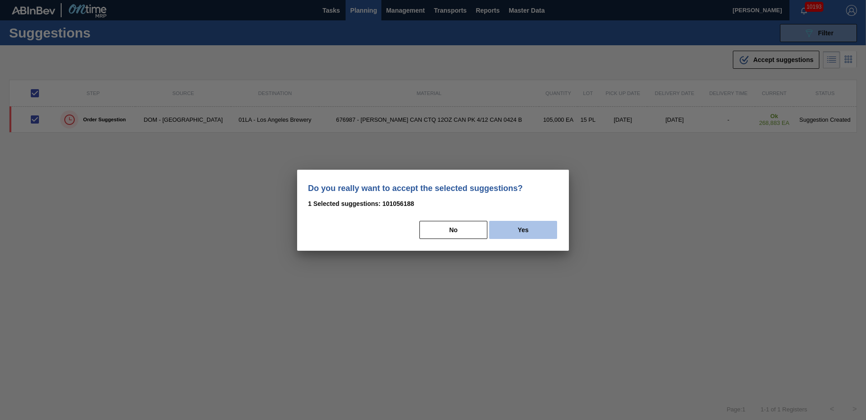
click at [530, 227] on button "Yes" at bounding box center [523, 230] width 68 height 18
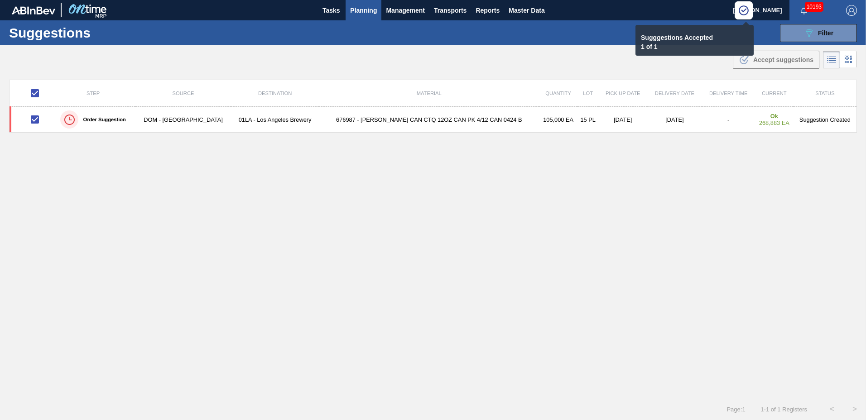
click at [366, 10] on span "Planning" at bounding box center [363, 10] width 27 height 11
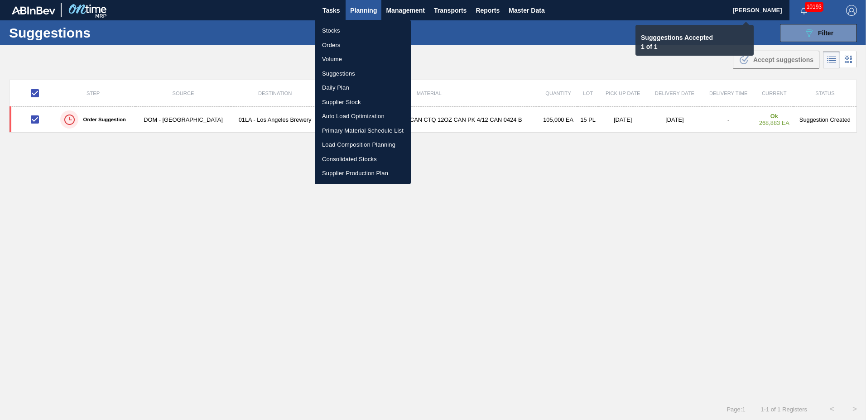
checkbox input "false"
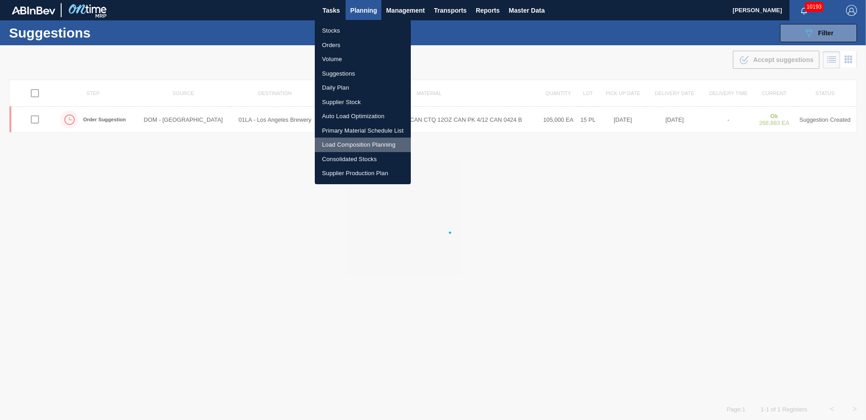
click at [345, 143] on li "Load Composition Planning" at bounding box center [363, 145] width 96 height 14
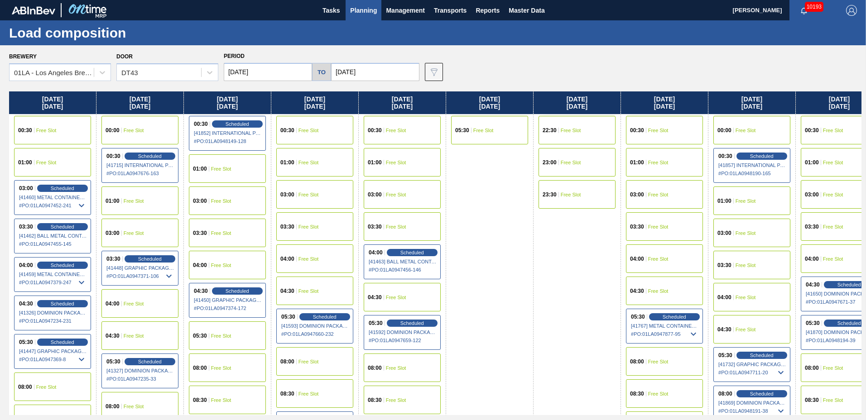
click at [265, 79] on input "[DATE]" at bounding box center [268, 72] width 88 height 18
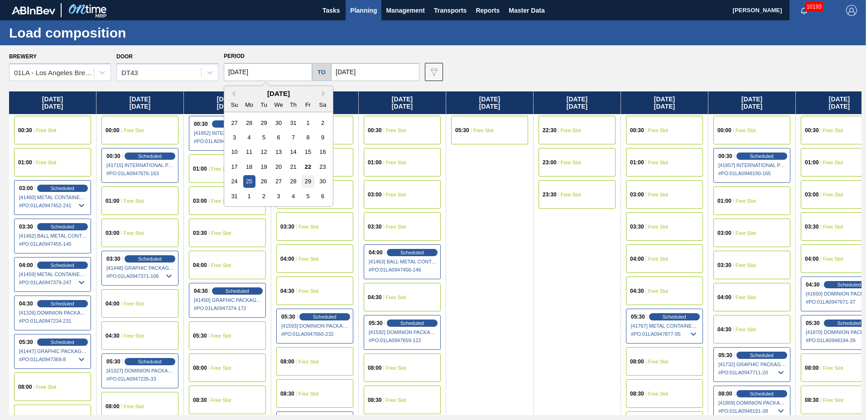
click at [303, 183] on div "29" at bounding box center [308, 181] width 12 height 12
type input "[DATE]"
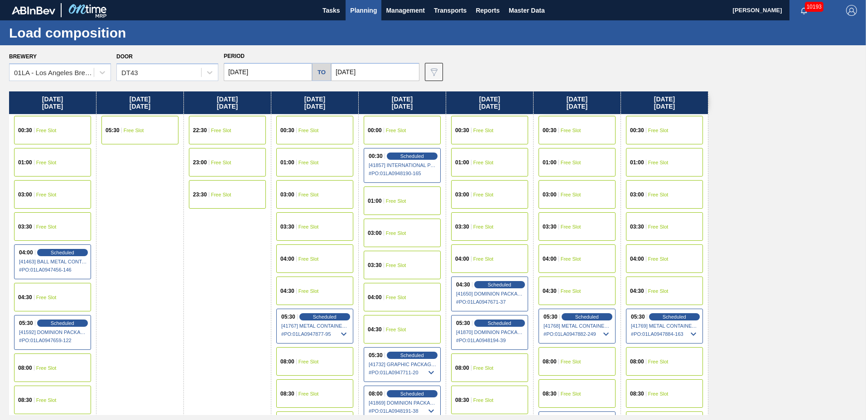
scroll to position [347, 0]
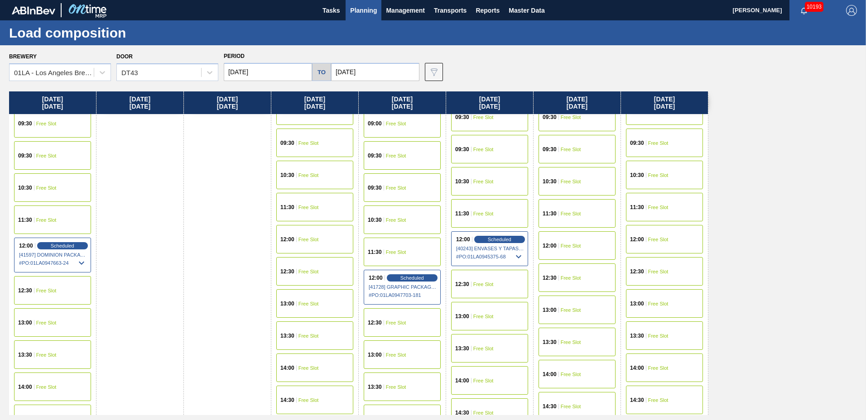
click at [392, 347] on div "13:00 Free Slot" at bounding box center [402, 355] width 77 height 29
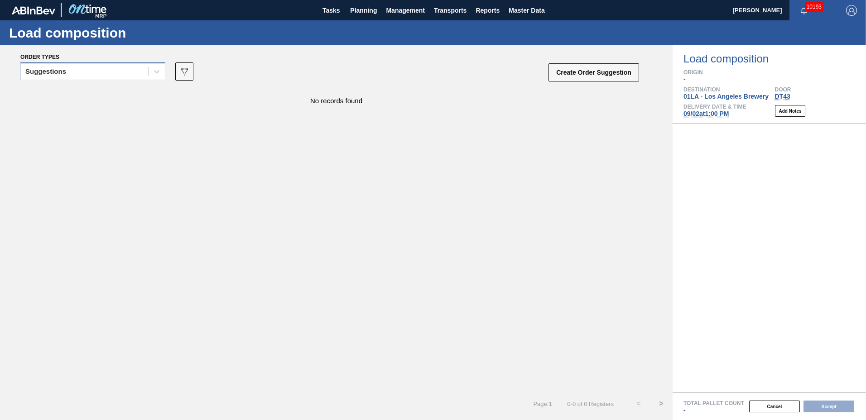
click at [80, 71] on div "Suggestions" at bounding box center [84, 71] width 127 height 13
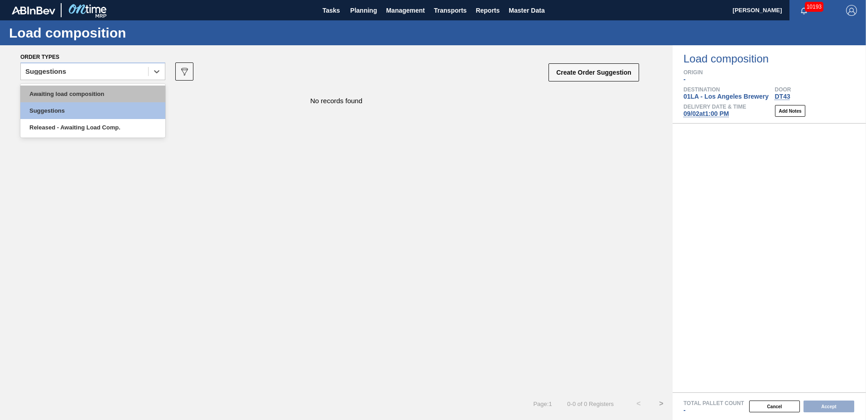
click at [79, 92] on div "Awaiting load composition" at bounding box center [92, 94] width 145 height 17
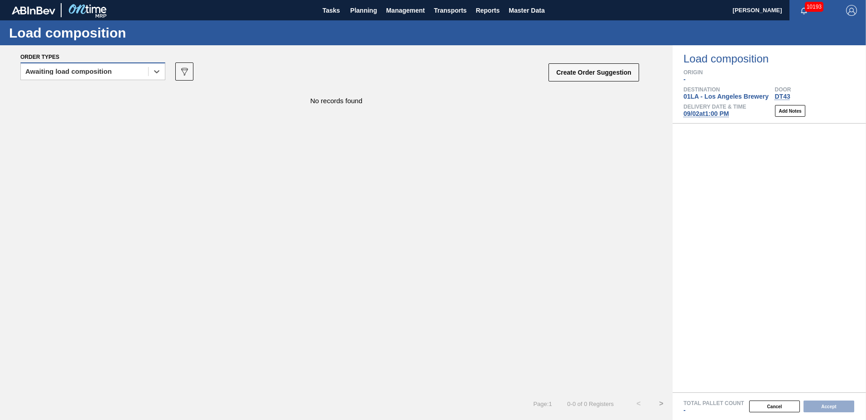
click at [96, 72] on div "Awaiting load composition" at bounding box center [68, 71] width 87 height 6
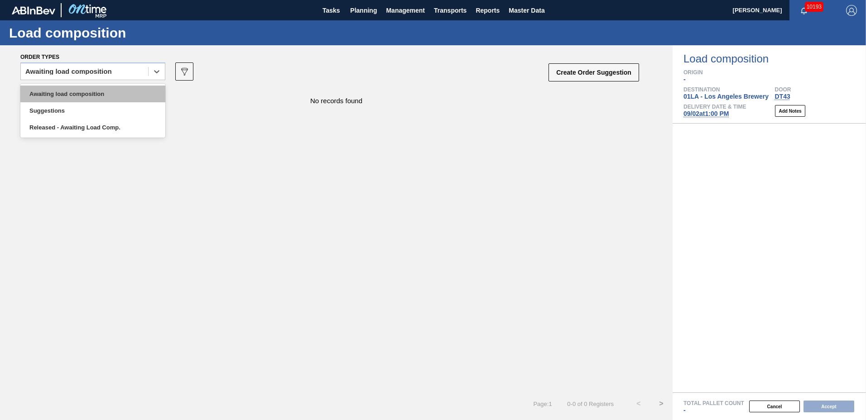
click at [96, 90] on div "Awaiting load composition" at bounding box center [92, 94] width 145 height 17
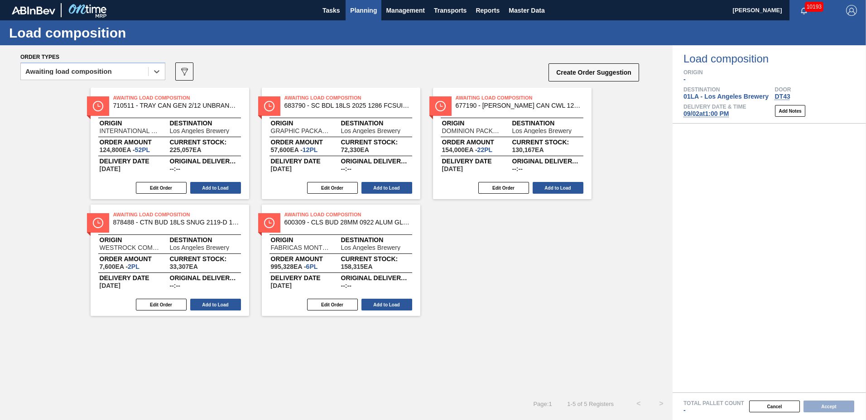
click at [358, 6] on span "Planning" at bounding box center [363, 10] width 27 height 11
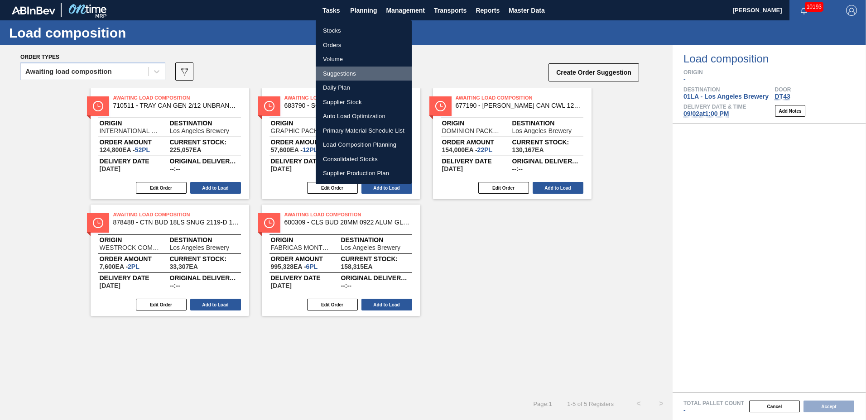
click at [340, 74] on li "Suggestions" at bounding box center [364, 74] width 96 height 14
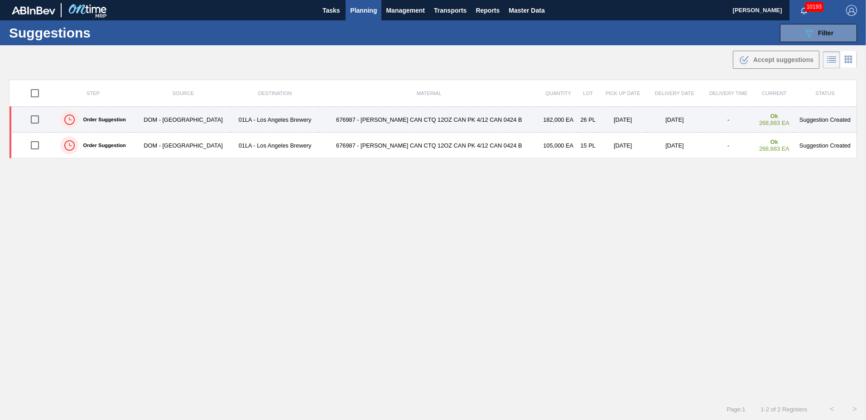
click at [34, 116] on input "checkbox" at bounding box center [34, 119] width 19 height 19
checkbox input "true"
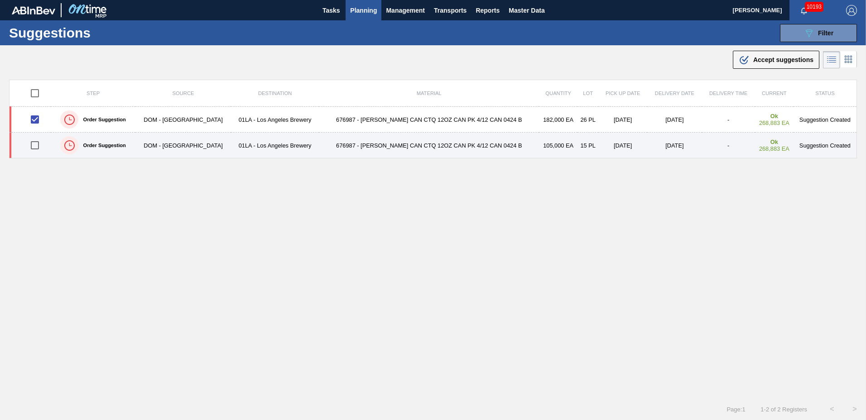
click at [36, 141] on input "checkbox" at bounding box center [34, 145] width 19 height 19
checkbox input "true"
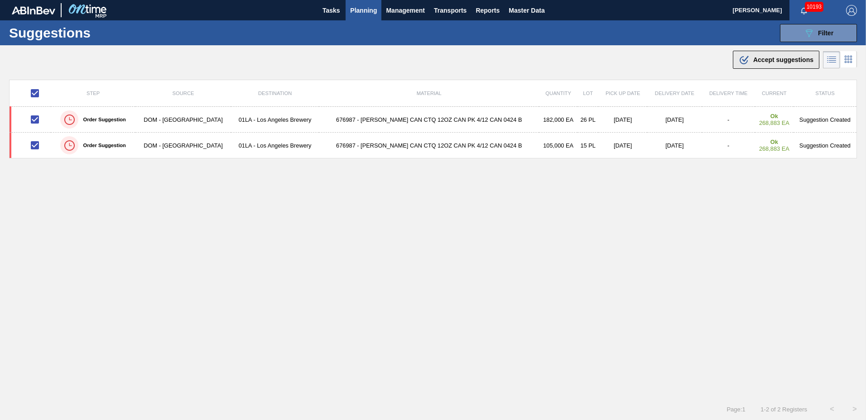
click at [772, 61] on span "Accept suggestions" at bounding box center [783, 59] width 60 height 7
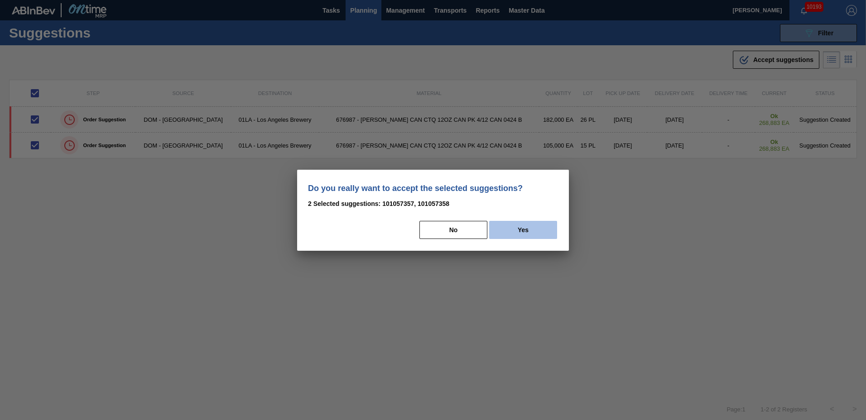
click at [530, 230] on button "Yes" at bounding box center [523, 230] width 68 height 18
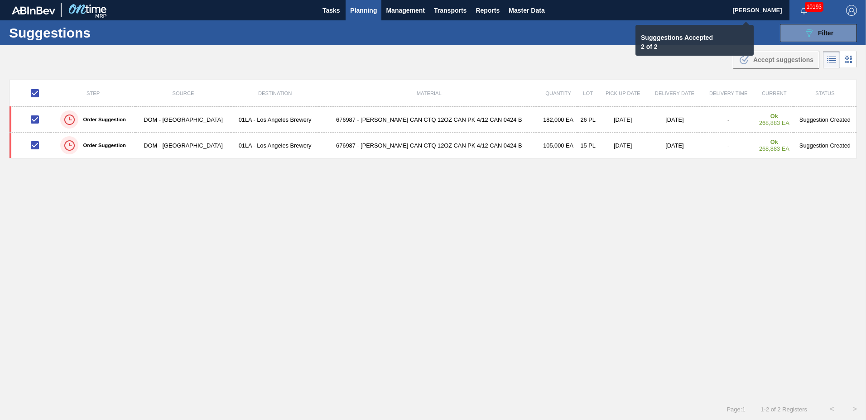
checkbox input "false"
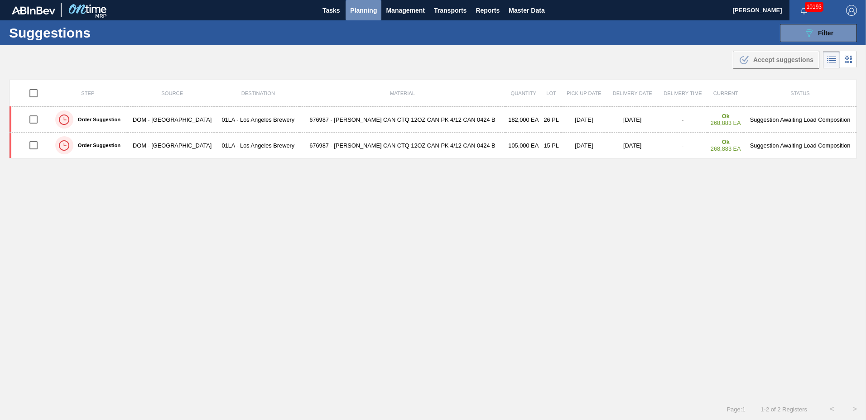
click at [358, 12] on span "Planning" at bounding box center [363, 10] width 27 height 11
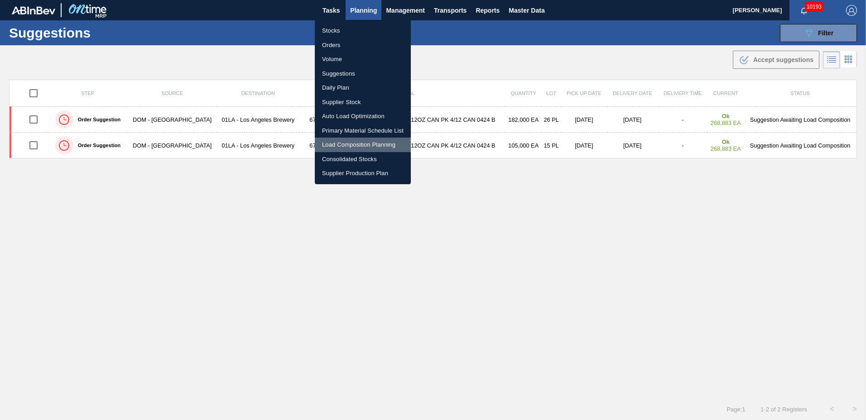
click at [352, 142] on li "Load Composition Planning" at bounding box center [363, 145] width 96 height 14
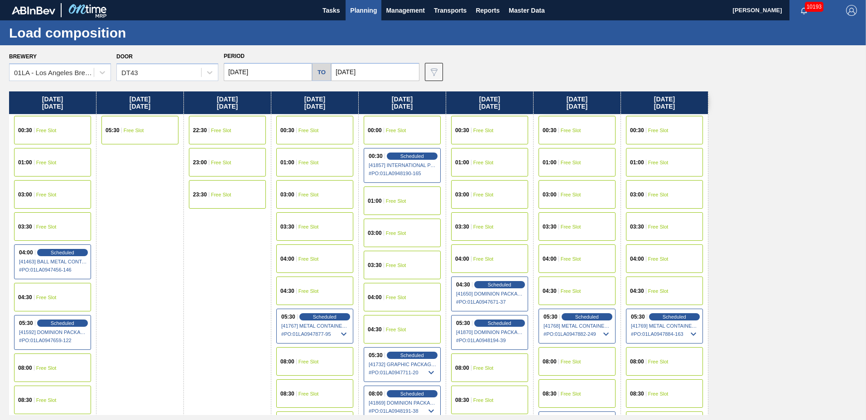
scroll to position [347, 0]
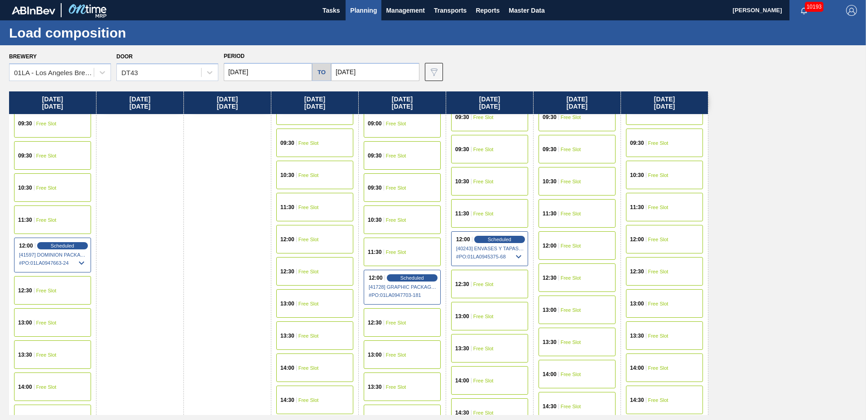
click at [387, 363] on div "13:00 Free Slot" at bounding box center [402, 355] width 77 height 29
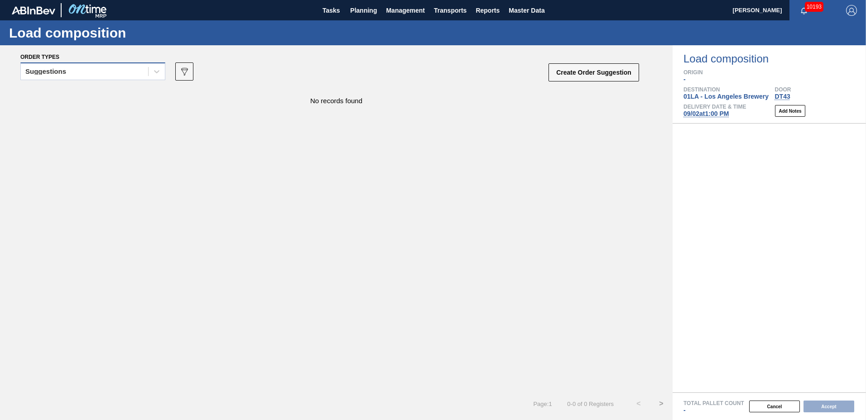
click at [83, 70] on div "Suggestions" at bounding box center [84, 71] width 127 height 13
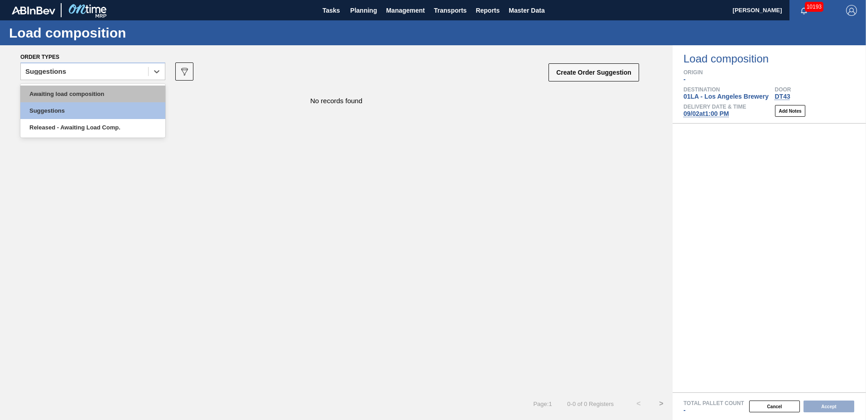
click at [75, 92] on div "Awaiting load composition" at bounding box center [92, 94] width 145 height 17
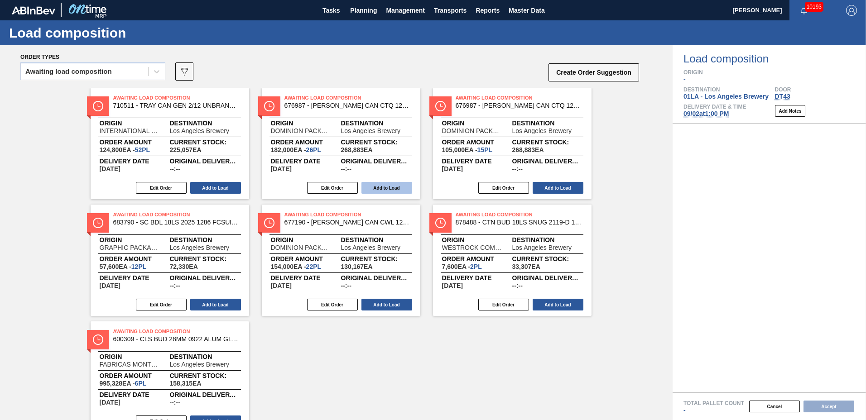
click at [405, 184] on button "Add to Load" at bounding box center [386, 188] width 51 height 12
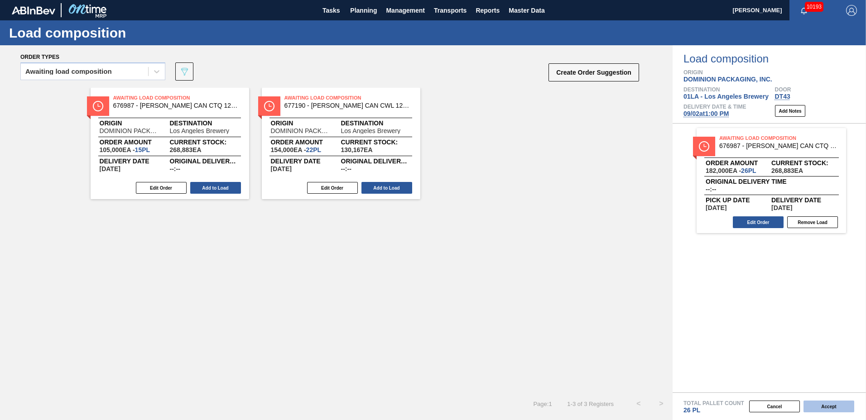
click at [815, 408] on button "Accept" at bounding box center [829, 407] width 51 height 12
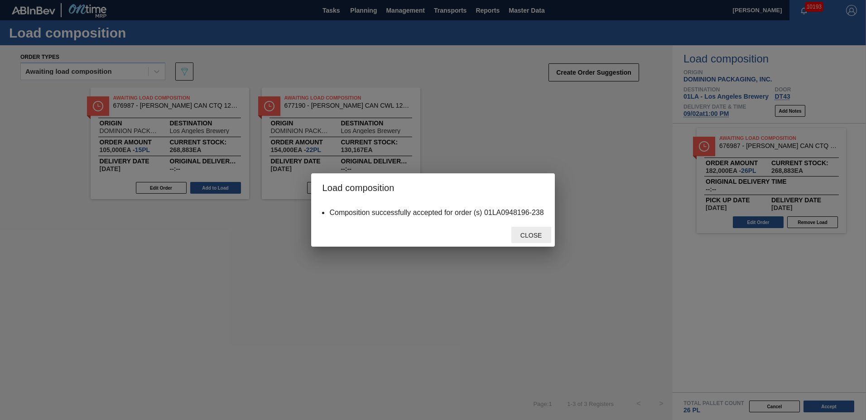
click at [529, 238] on span "Close" at bounding box center [531, 235] width 36 height 7
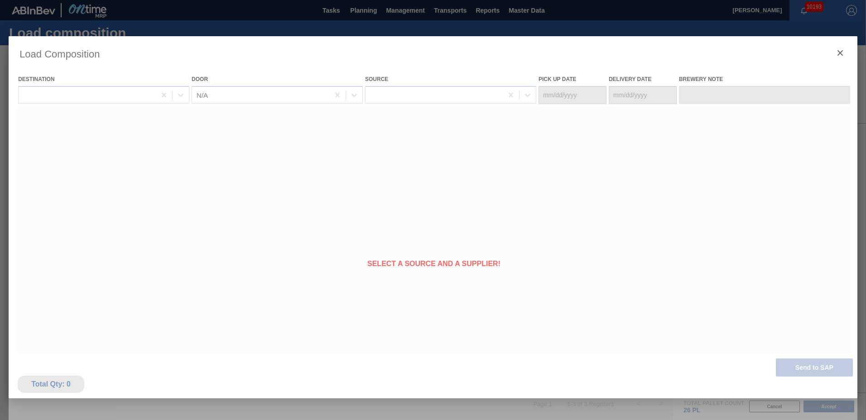
type Date "[DATE]"
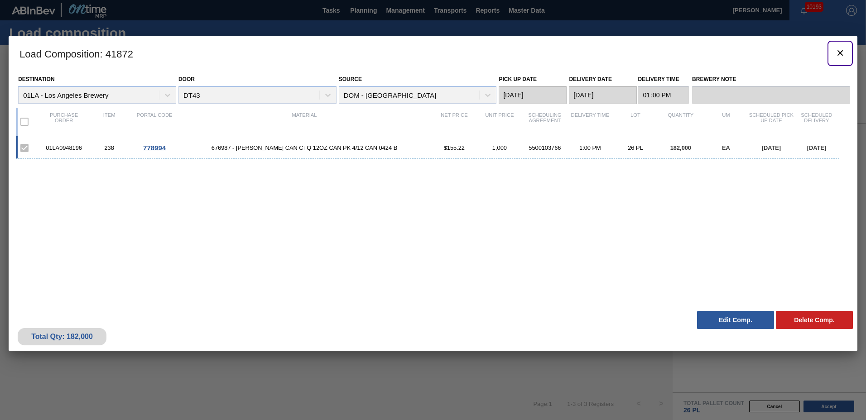
click at [839, 53] on icon "botão de ícone" at bounding box center [840, 52] width 5 height 5
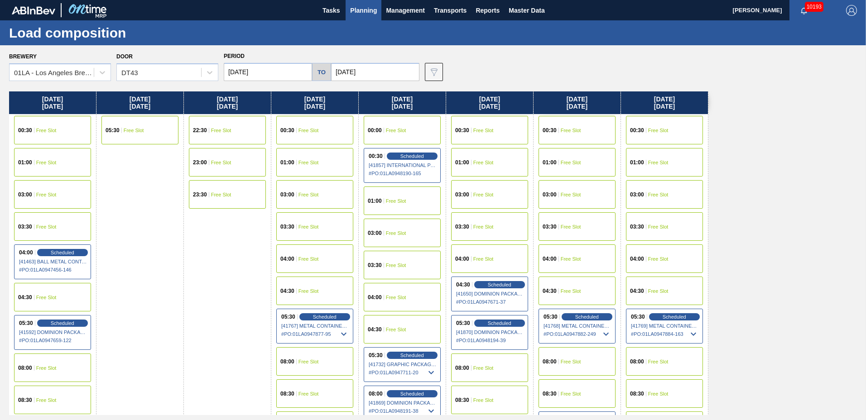
scroll to position [347, 0]
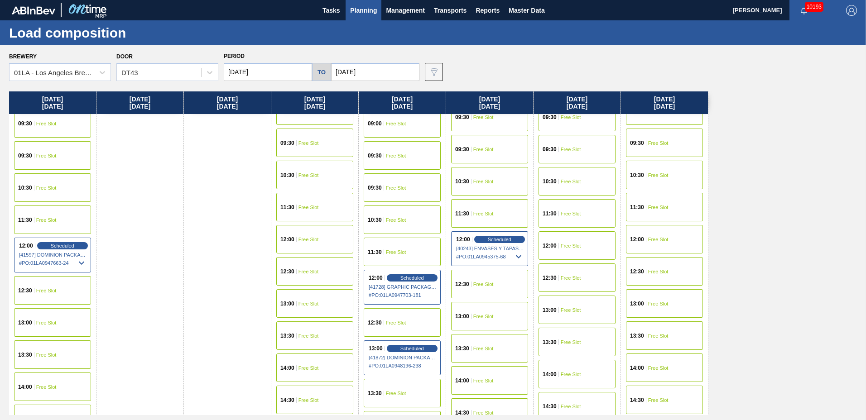
click at [491, 322] on div "13:00 Free Slot" at bounding box center [489, 316] width 77 height 29
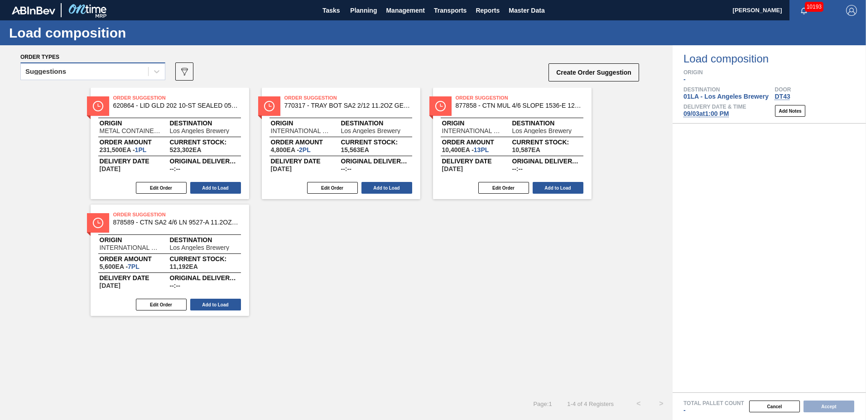
click at [81, 76] on div "Suggestions" at bounding box center [84, 71] width 127 height 13
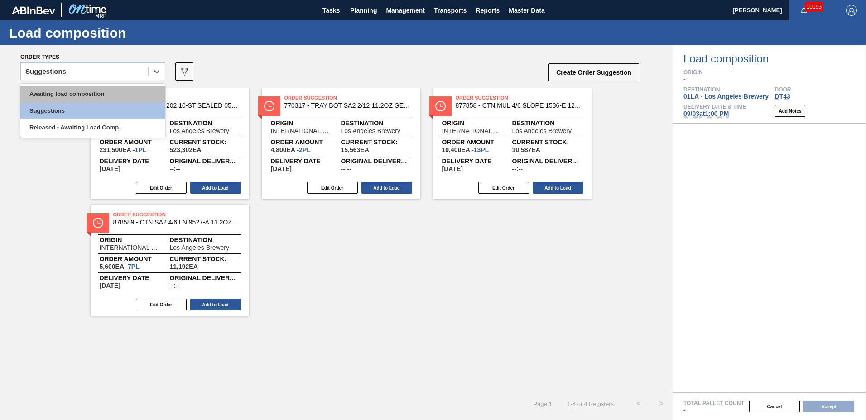
click at [77, 89] on div "Awaiting load composition" at bounding box center [92, 94] width 145 height 17
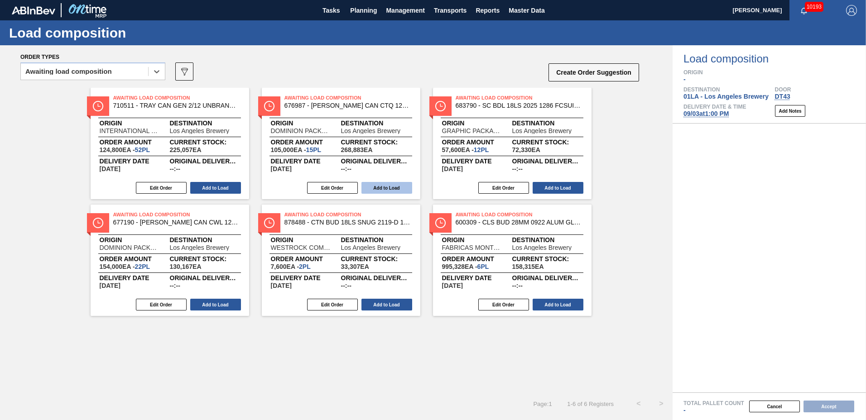
click at [386, 185] on button "Add to Load" at bounding box center [386, 188] width 51 height 12
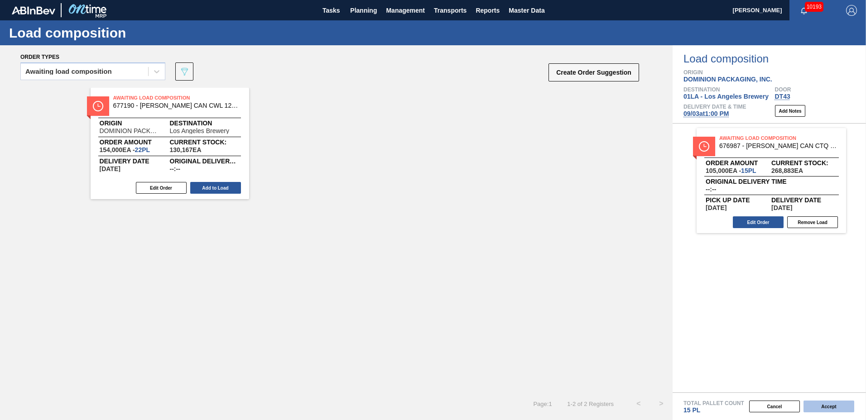
click at [827, 408] on button "Accept" at bounding box center [829, 407] width 51 height 12
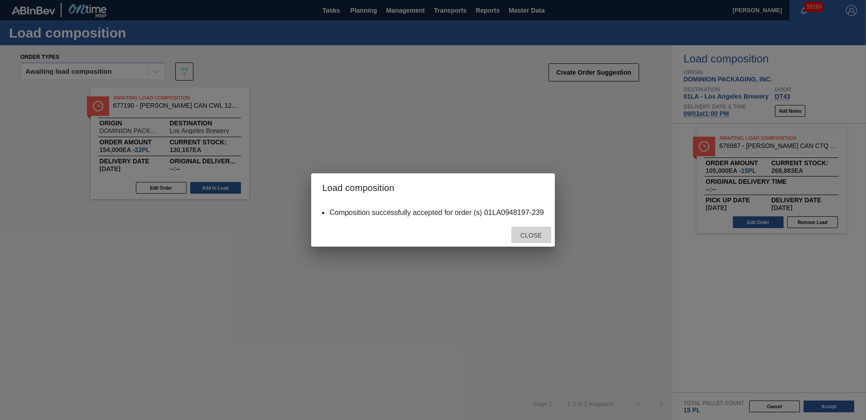
click at [535, 236] on span "Close" at bounding box center [531, 235] width 36 height 7
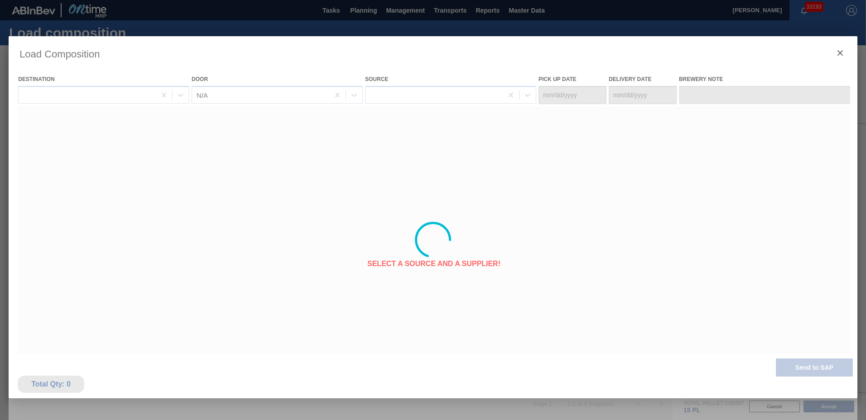
type Date "[DATE]"
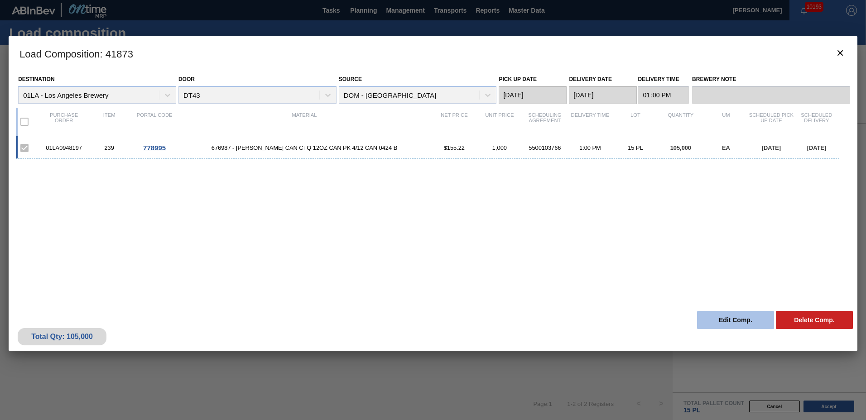
click at [713, 322] on button "Edit Comp." at bounding box center [735, 320] width 77 height 18
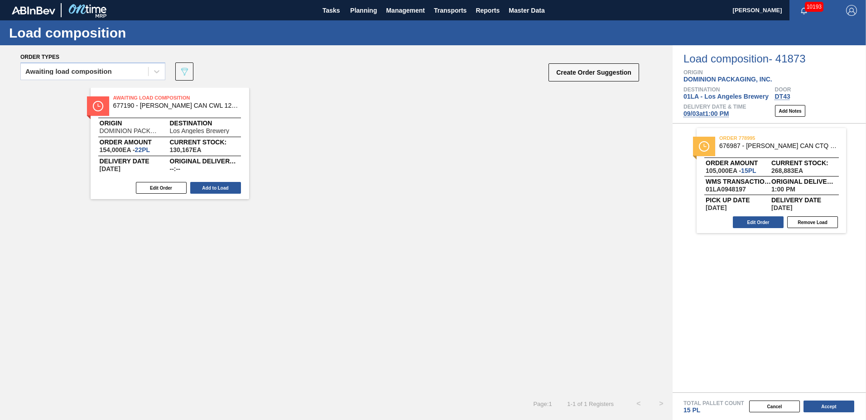
click at [757, 215] on div "order 778995 676987 - [PERSON_NAME] CAN CTQ 12OZ CAN PK 4/12 CAN 0424 B Order a…" at bounding box center [771, 180] width 149 height 105
click at [751, 220] on button "Edit Order" at bounding box center [758, 223] width 51 height 12
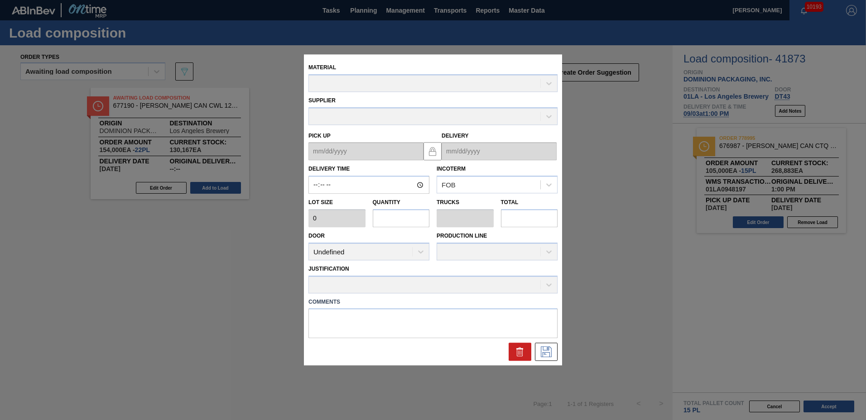
type input "13:00:00"
type input "7,000"
type input "15"
type input "0.577"
type input "105,000"
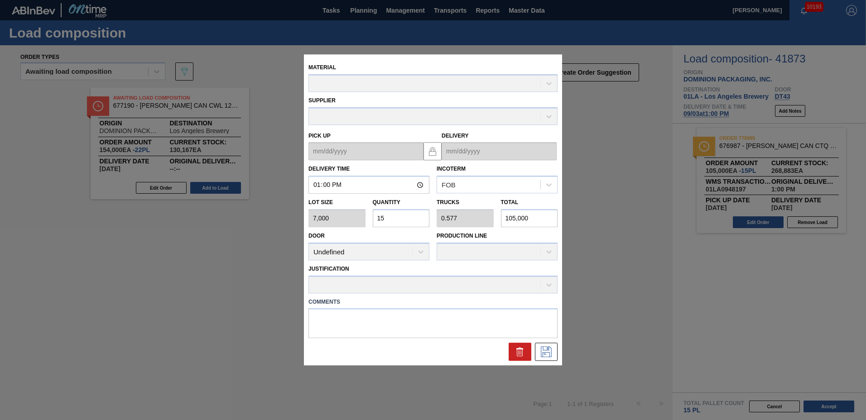
type up "[DATE]"
type input "[DATE]"
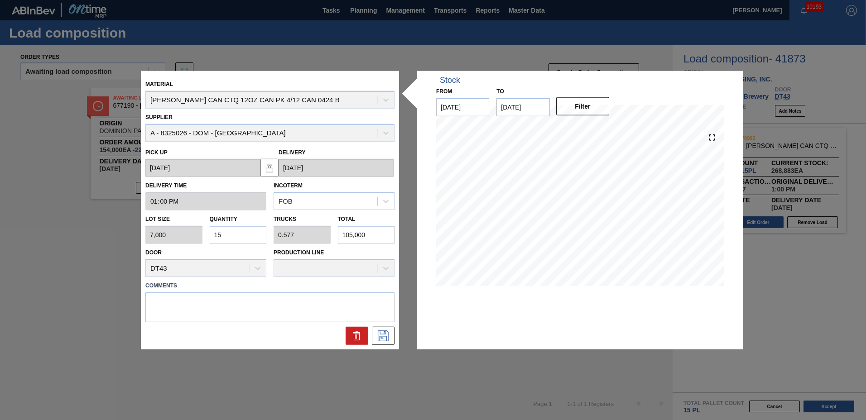
drag, startPoint x: 235, startPoint y: 231, endPoint x: 56, endPoint y: 223, distance: 179.1
click at [57, 223] on div "Material [PERSON_NAME] CAN CTQ 12OZ CAN PK 4/12 CAN 0424 B Supplier A - 8325026…" at bounding box center [433, 210] width 866 height 420
type input "2"
type input "0.077"
type input "14,000"
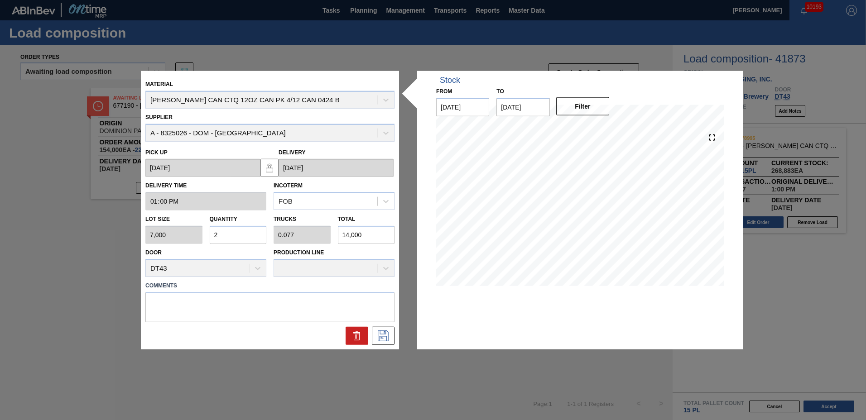
type input "26"
type input "1"
type input "182,000"
type input "26"
click at [376, 339] on icon at bounding box center [383, 335] width 14 height 11
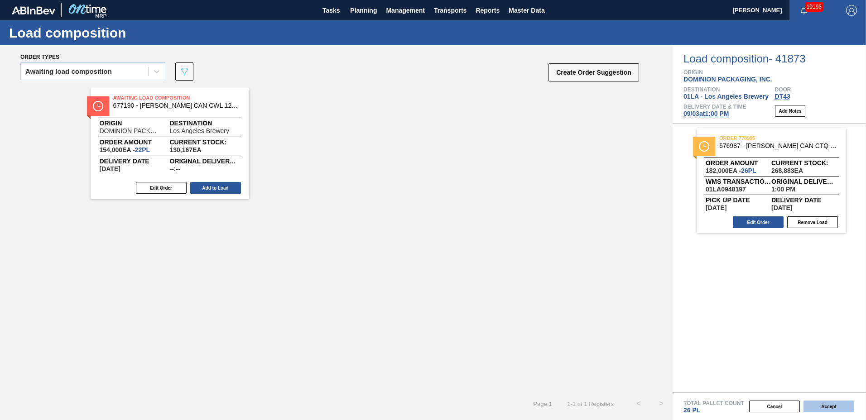
click at [814, 405] on button "Accept" at bounding box center [829, 407] width 51 height 12
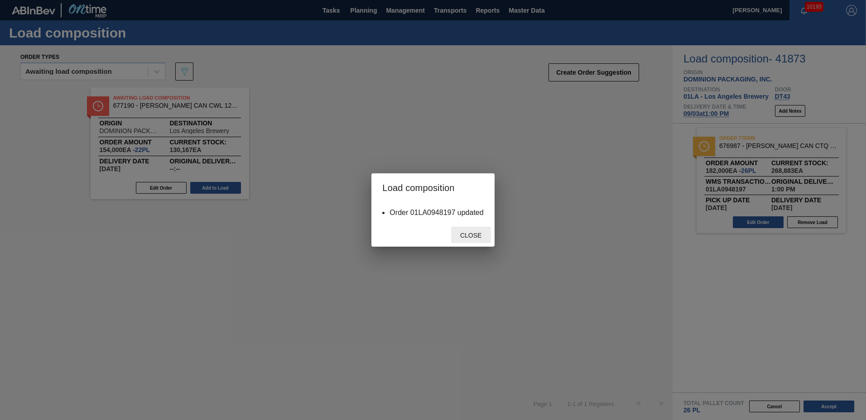
click at [472, 235] on span "Close" at bounding box center [471, 235] width 36 height 7
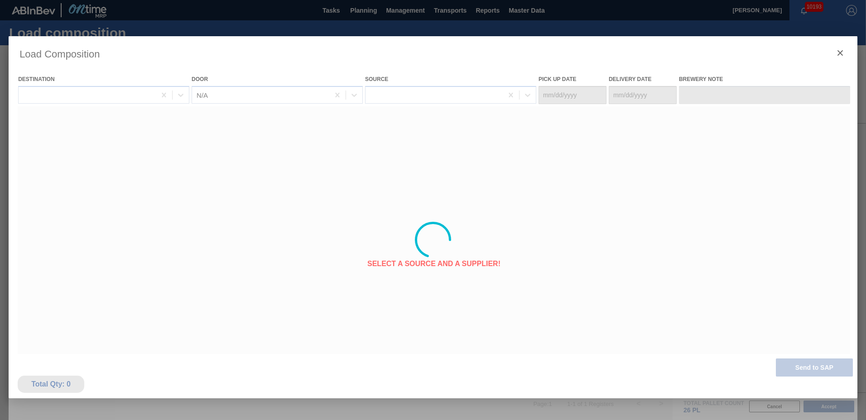
type Date "[DATE]"
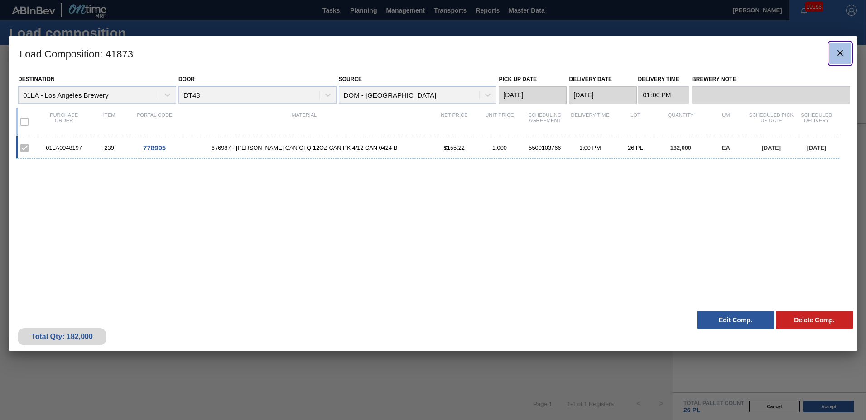
click at [838, 51] on icon "botão de ícone" at bounding box center [840, 52] width 5 height 5
